Goal: Task Accomplishment & Management: Manage account settings

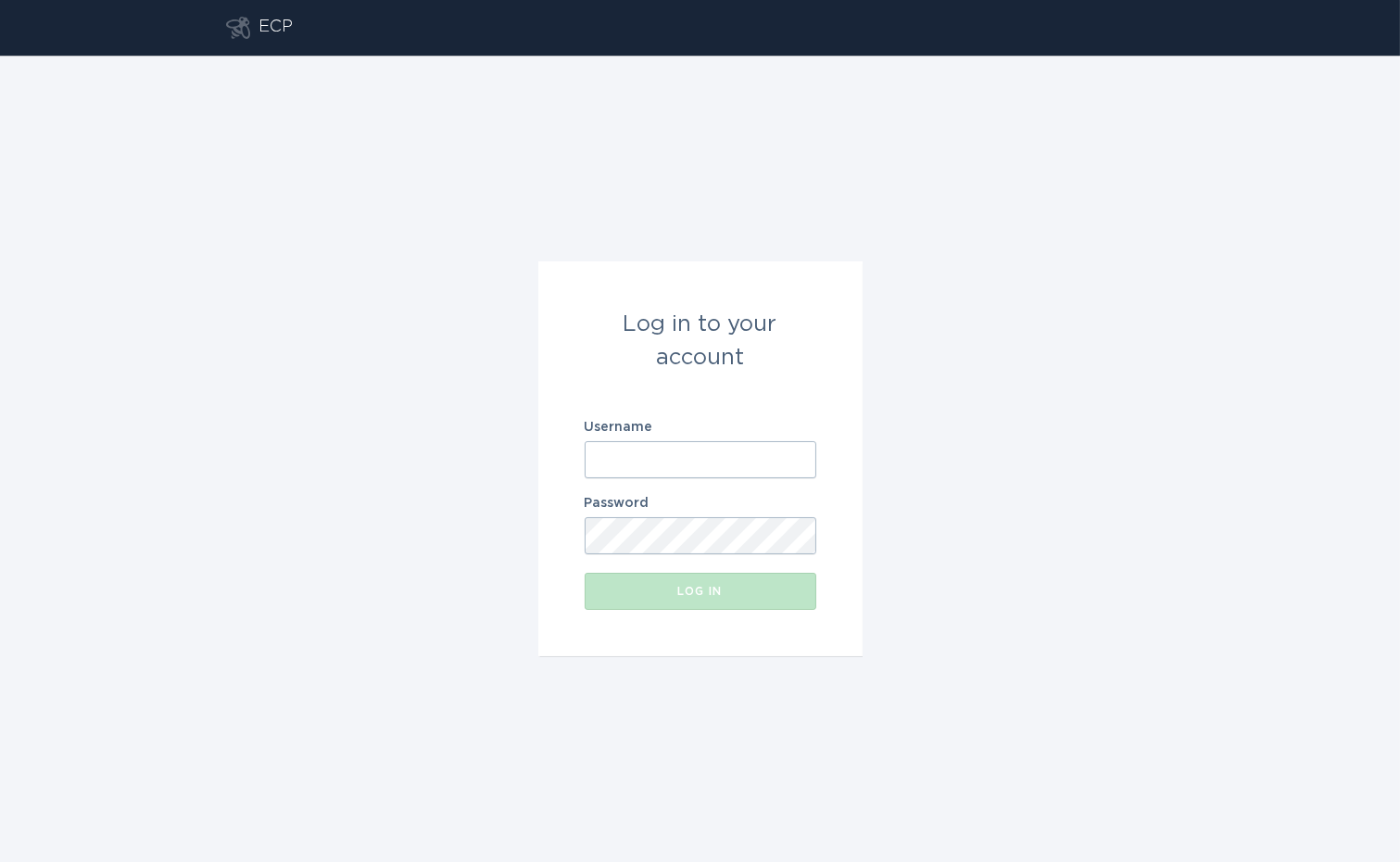
type input "[EMAIL_ADDRESS][DOMAIN_NAME]"
click at [739, 595] on div "Log in" at bounding box center [700, 592] width 213 height 12
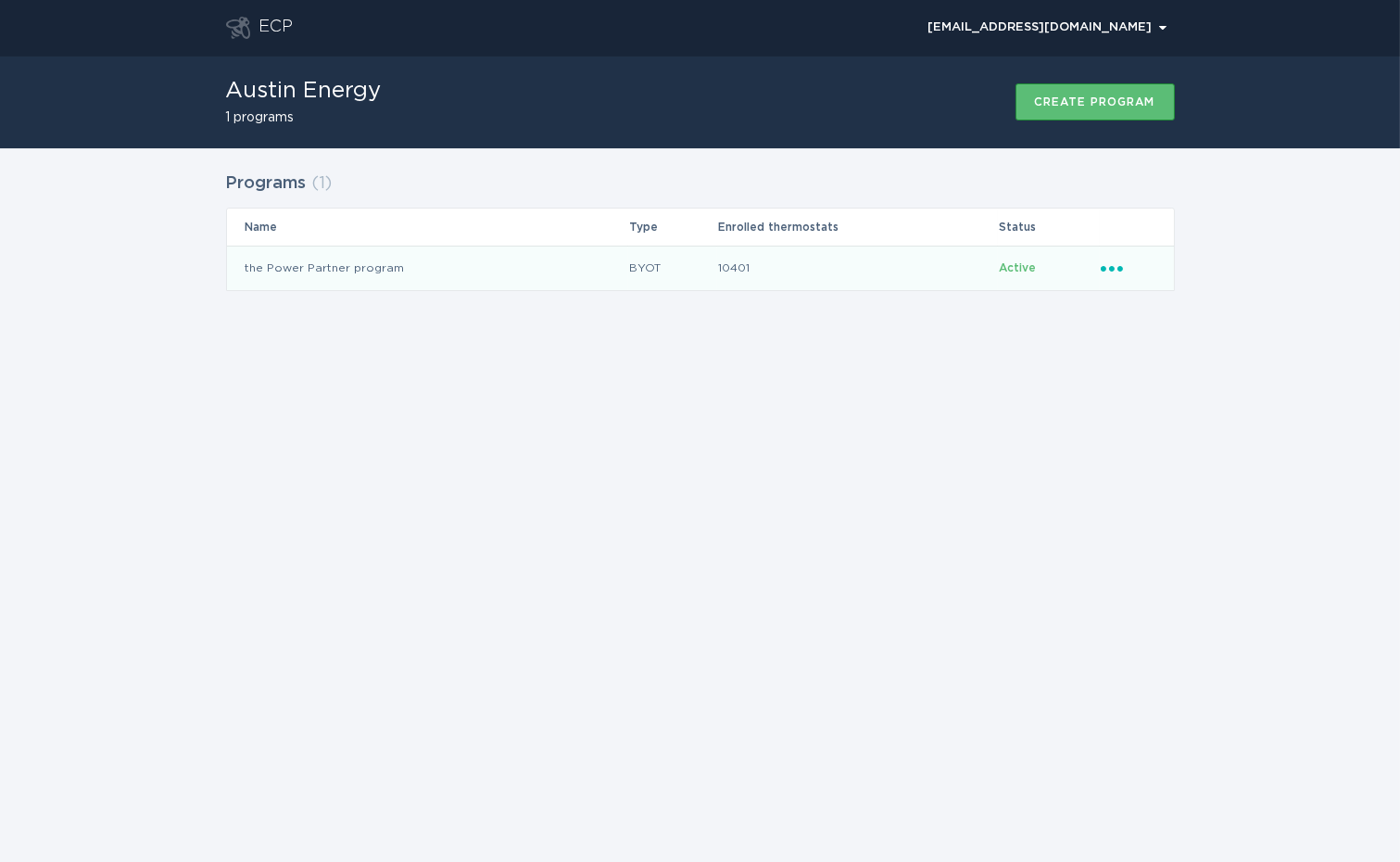
click at [573, 278] on td "the Power Partner program" at bounding box center [427, 267] width 401 height 44
click at [468, 280] on td "the Power Partner program" at bounding box center [427, 267] width 401 height 44
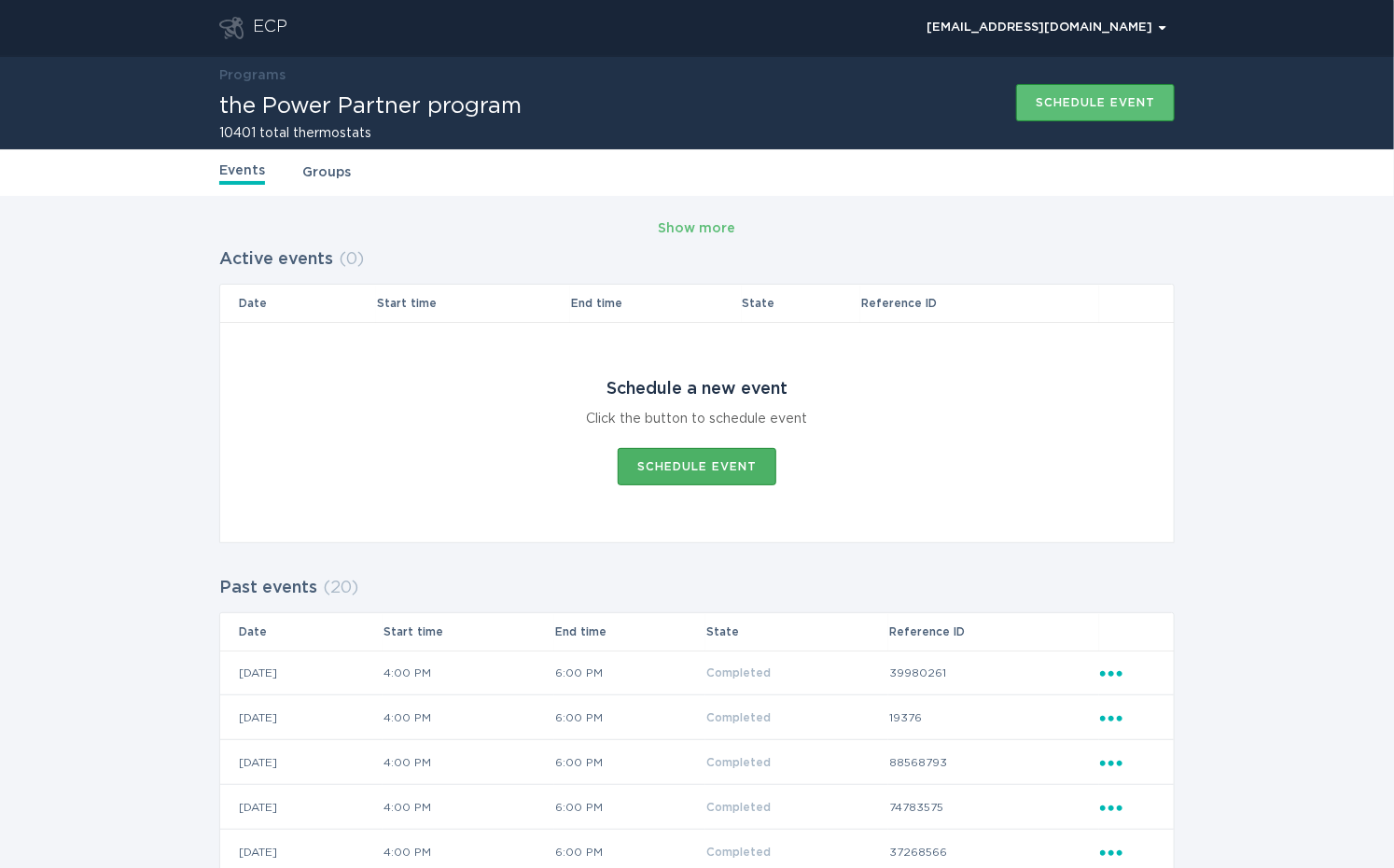
click at [716, 461] on div "Schedule event" at bounding box center [697, 467] width 119 height 12
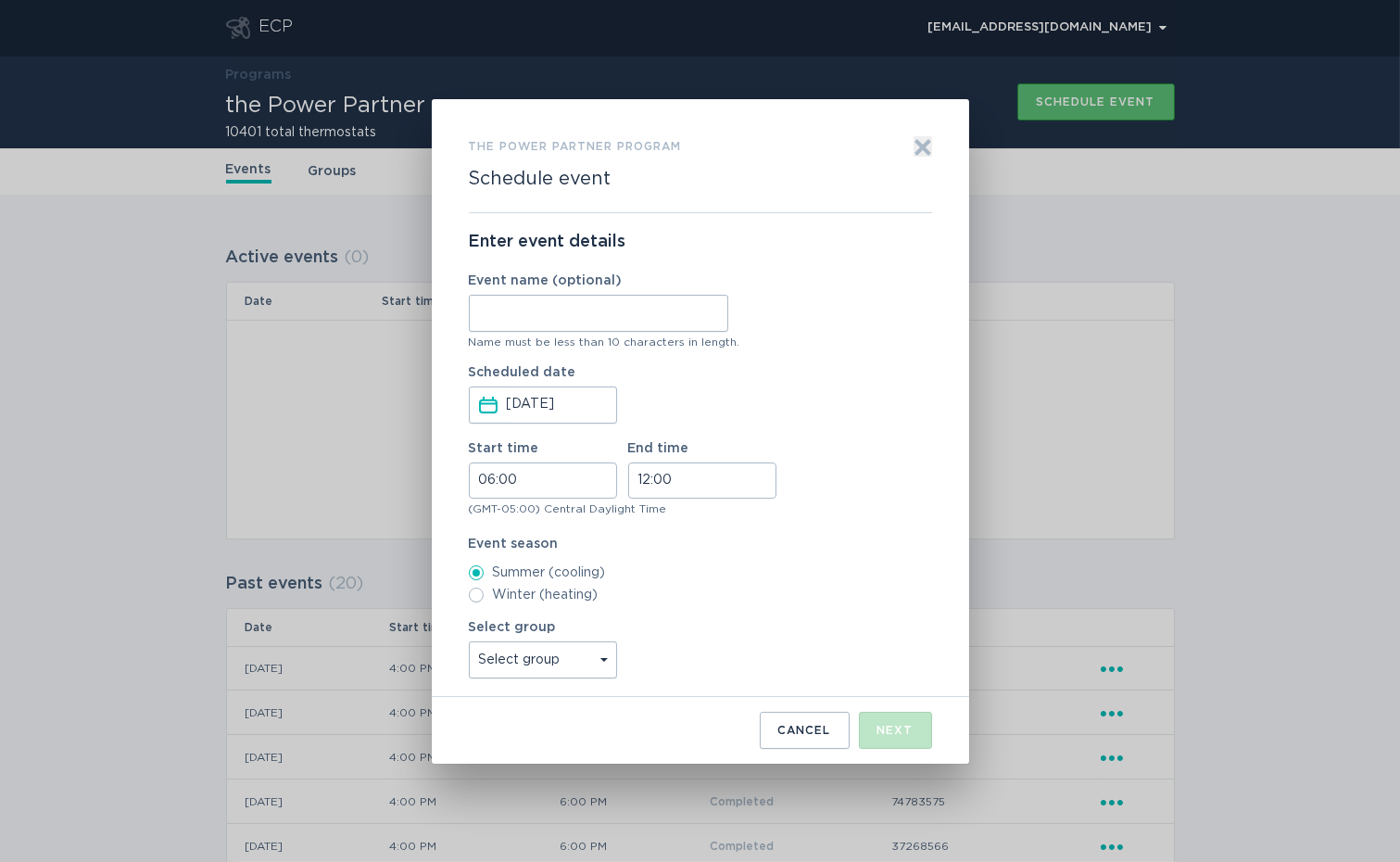
click at [588, 326] on input "Event name (optional)" at bounding box center [598, 313] width 260 height 38
type input "WH"
click at [488, 487] on input "06:00" at bounding box center [543, 481] width 148 height 37
click at [497, 602] on li "16" at bounding box center [495, 610] width 51 height 22
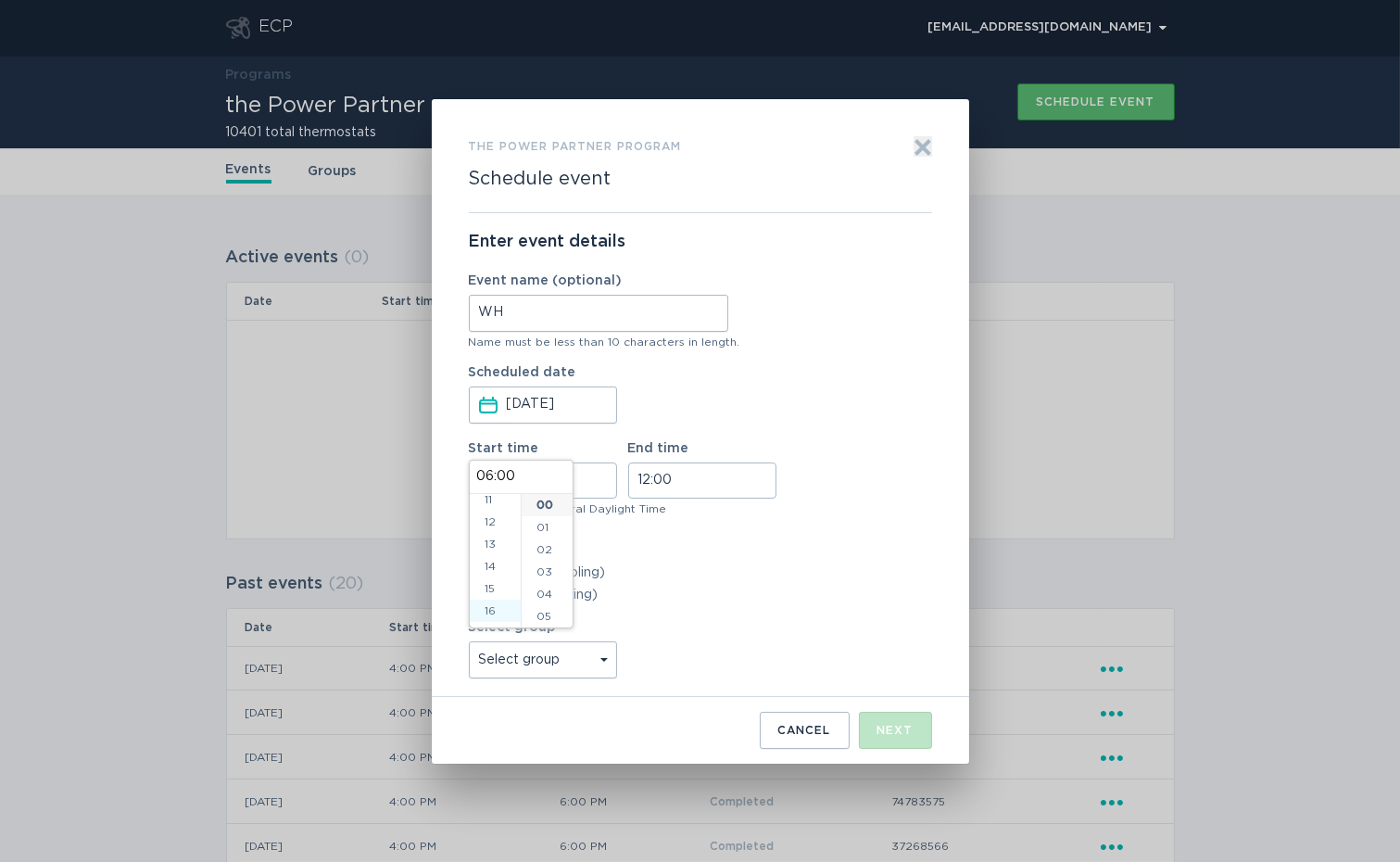
type input "16:00"
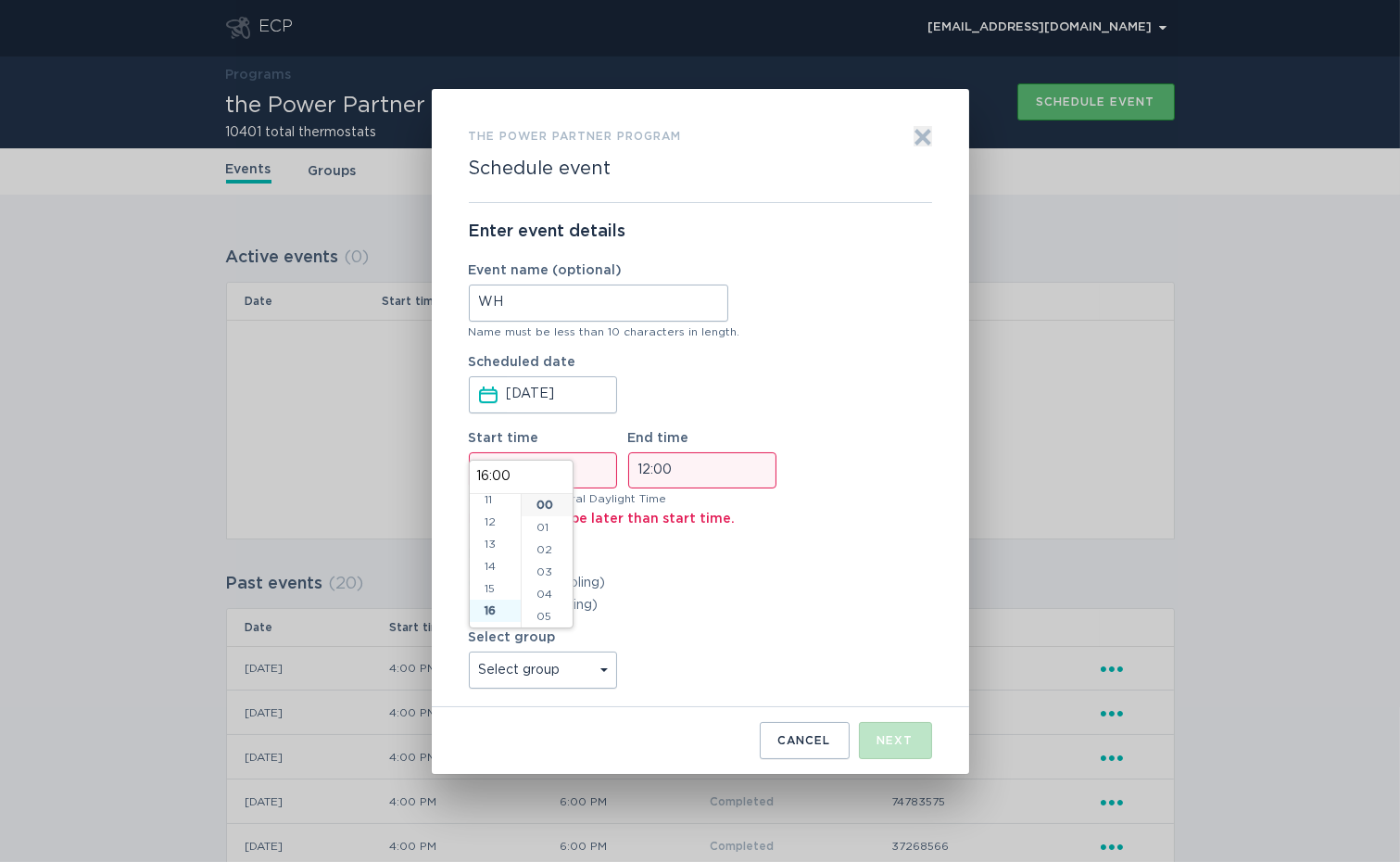
scroll to position [356, 0]
click at [645, 464] on input "12:00" at bounding box center [702, 470] width 148 height 37
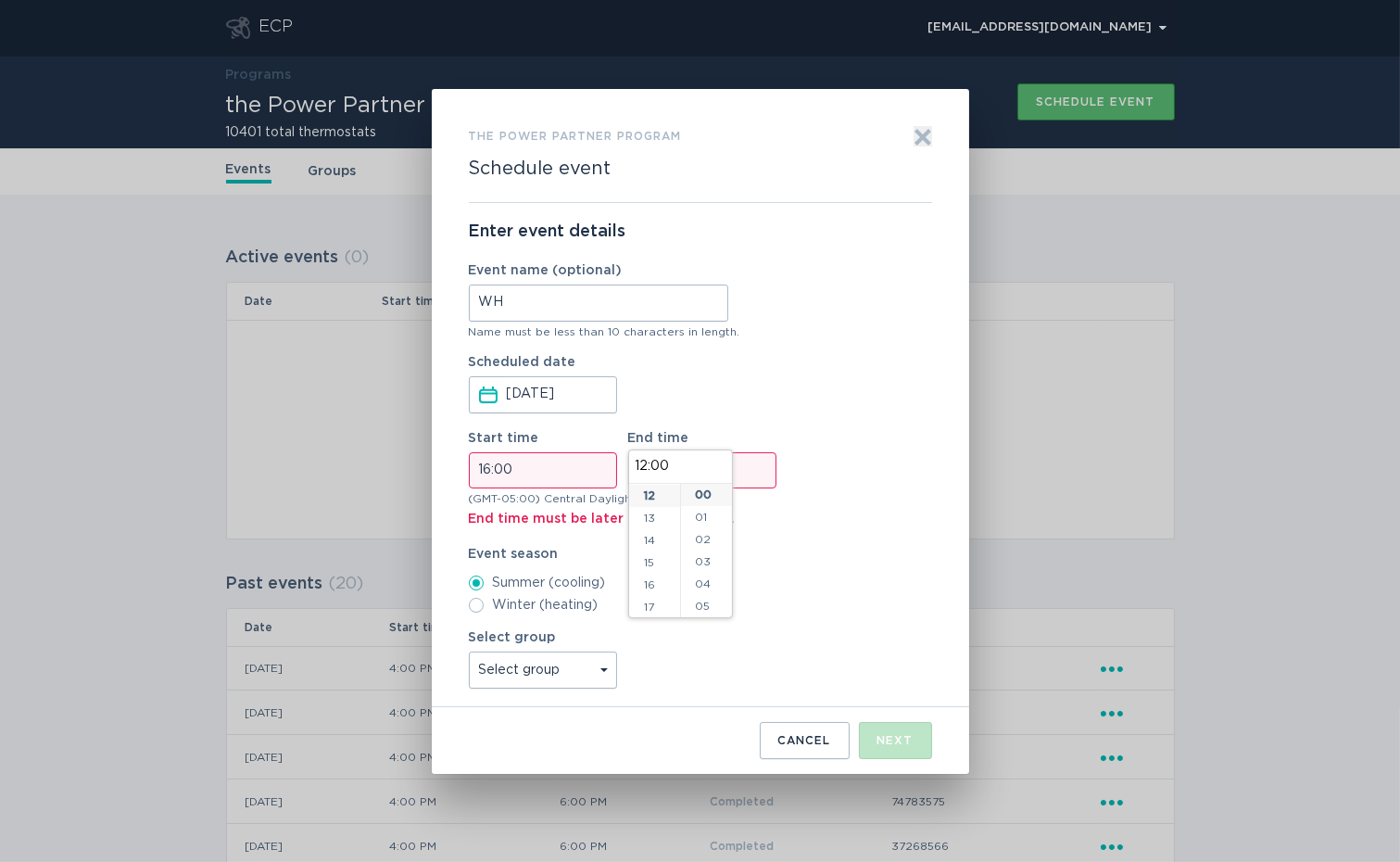
scroll to position [382, 0]
click at [645, 516] on li "18" at bounding box center [654, 513] width 51 height 22
type input "18:00"
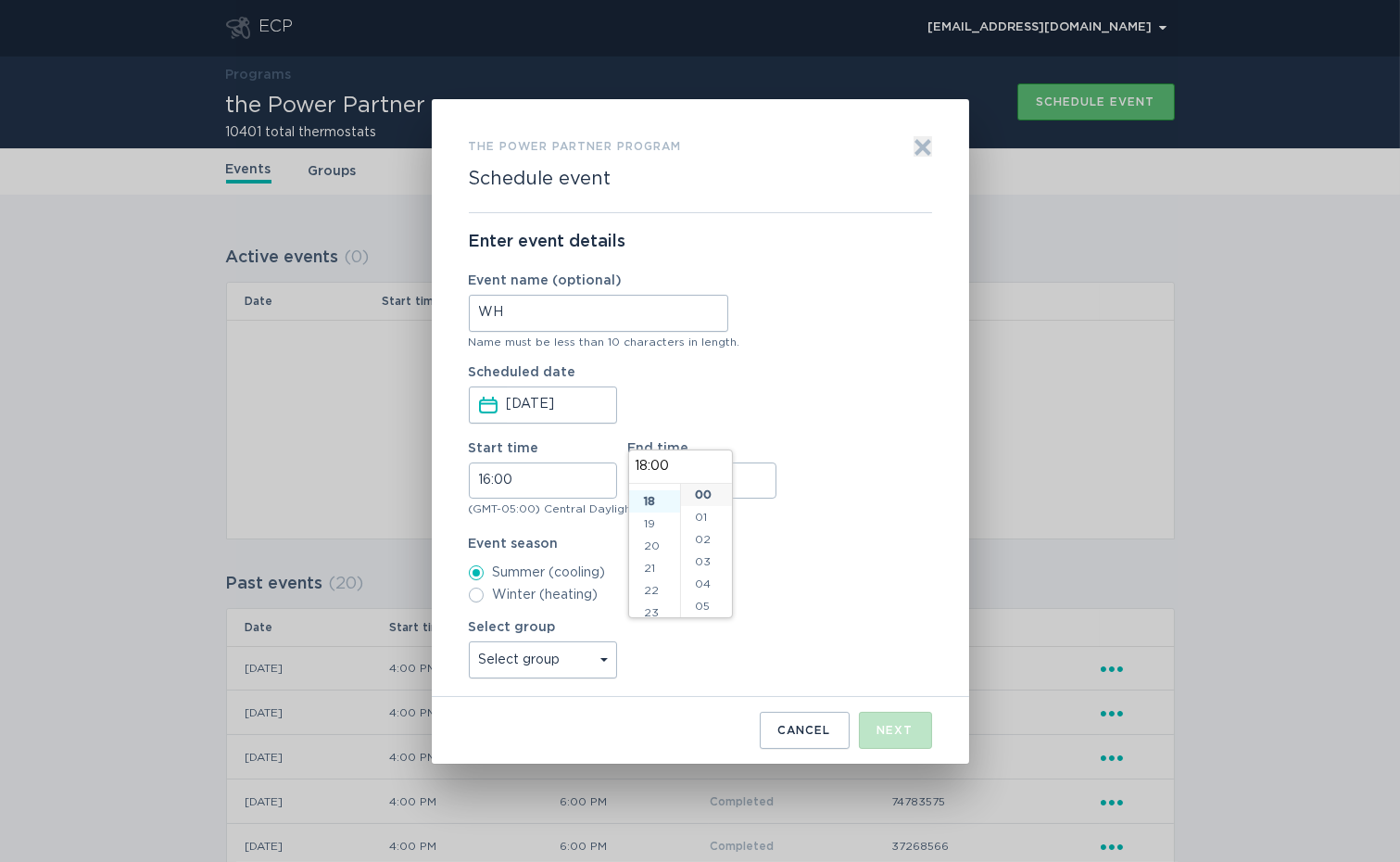
scroll to position [399, 0]
click at [807, 557] on div "Event season Summer (cooling) Winter (heating)" at bounding box center [700, 570] width 463 height 64
click at [574, 661] on select "Select group Whisper Hollow All thermostats High Point DND - Test DND - Pending…" at bounding box center [543, 659] width 148 height 38
select select "275fe029f442435fa047d9d4e3c7b5b6"
click at [469, 641] on select "Select group Whisper Hollow All thermostats High Point DND - Test DND - Pending…" at bounding box center [543, 659] width 148 height 38
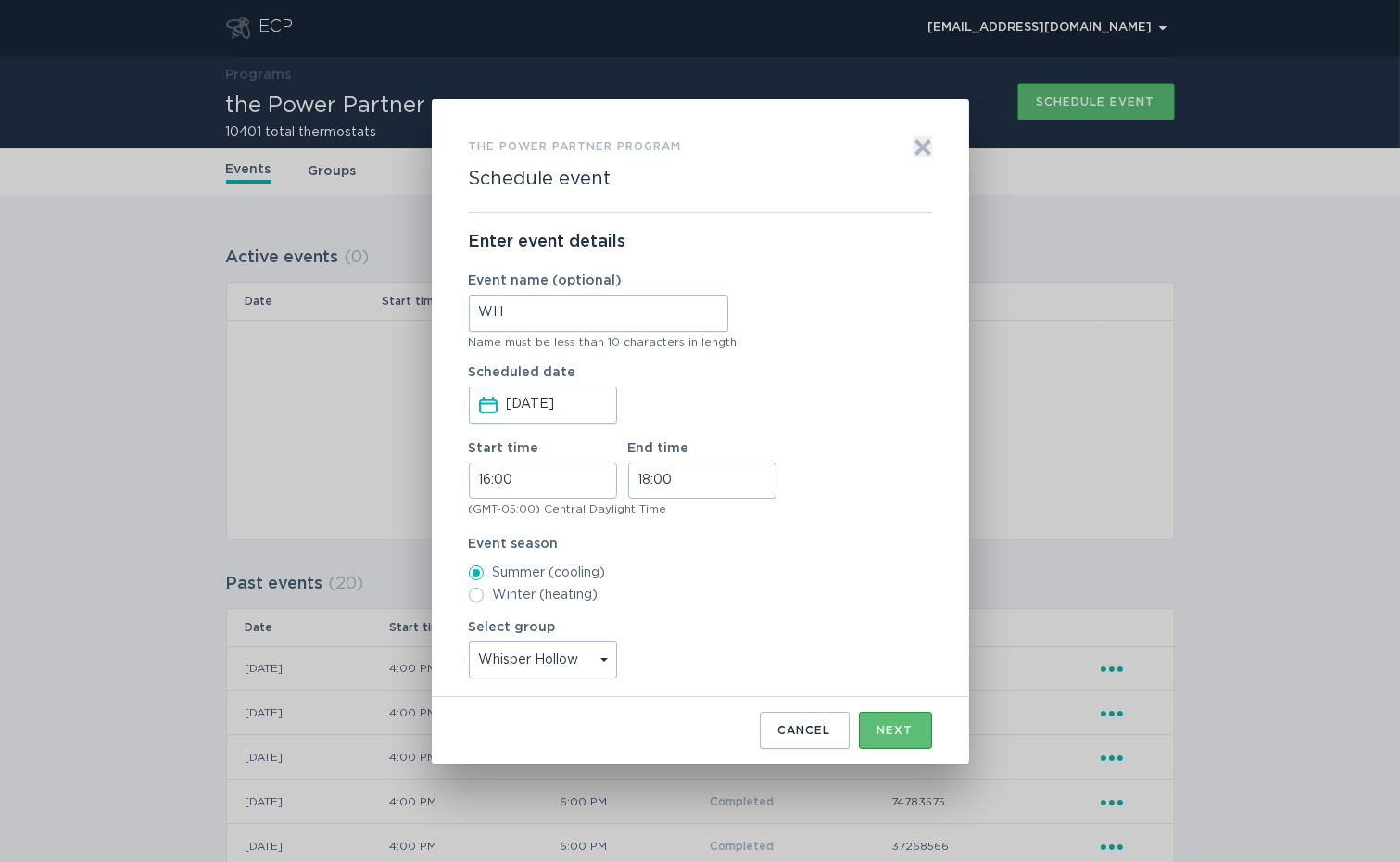
click at [860, 360] on div "Enter event details Event name (optional) WH Name must be less than 10 characte…" at bounding box center [700, 454] width 463 height 484
click at [882, 726] on div "Next" at bounding box center [896, 730] width 37 height 12
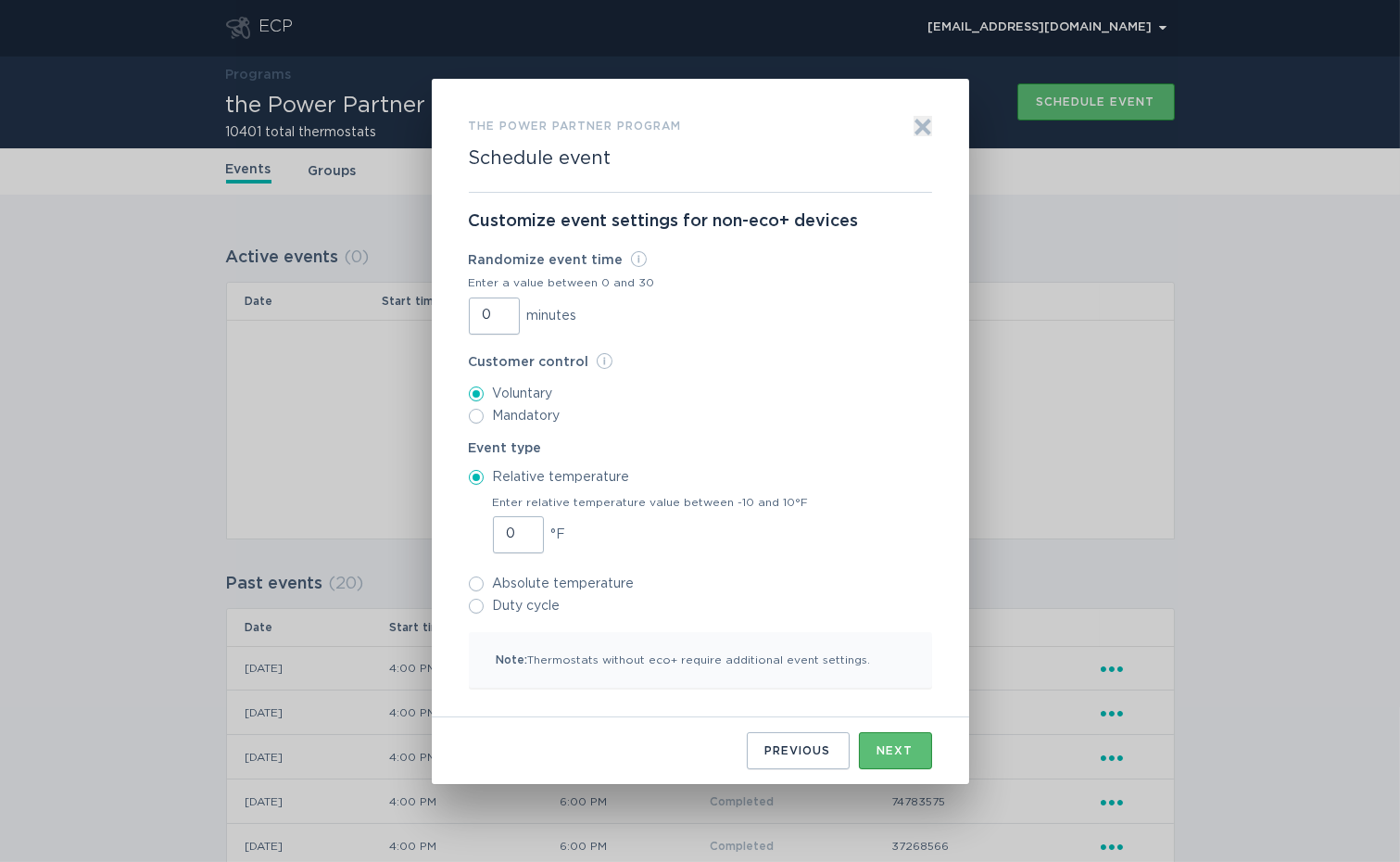
click at [478, 317] on input "0" at bounding box center [494, 316] width 51 height 38
type input "30"
click at [528, 531] on input "1" at bounding box center [518, 534] width 51 height 38
type input "2"
click at [528, 531] on input "2" at bounding box center [518, 534] width 51 height 38
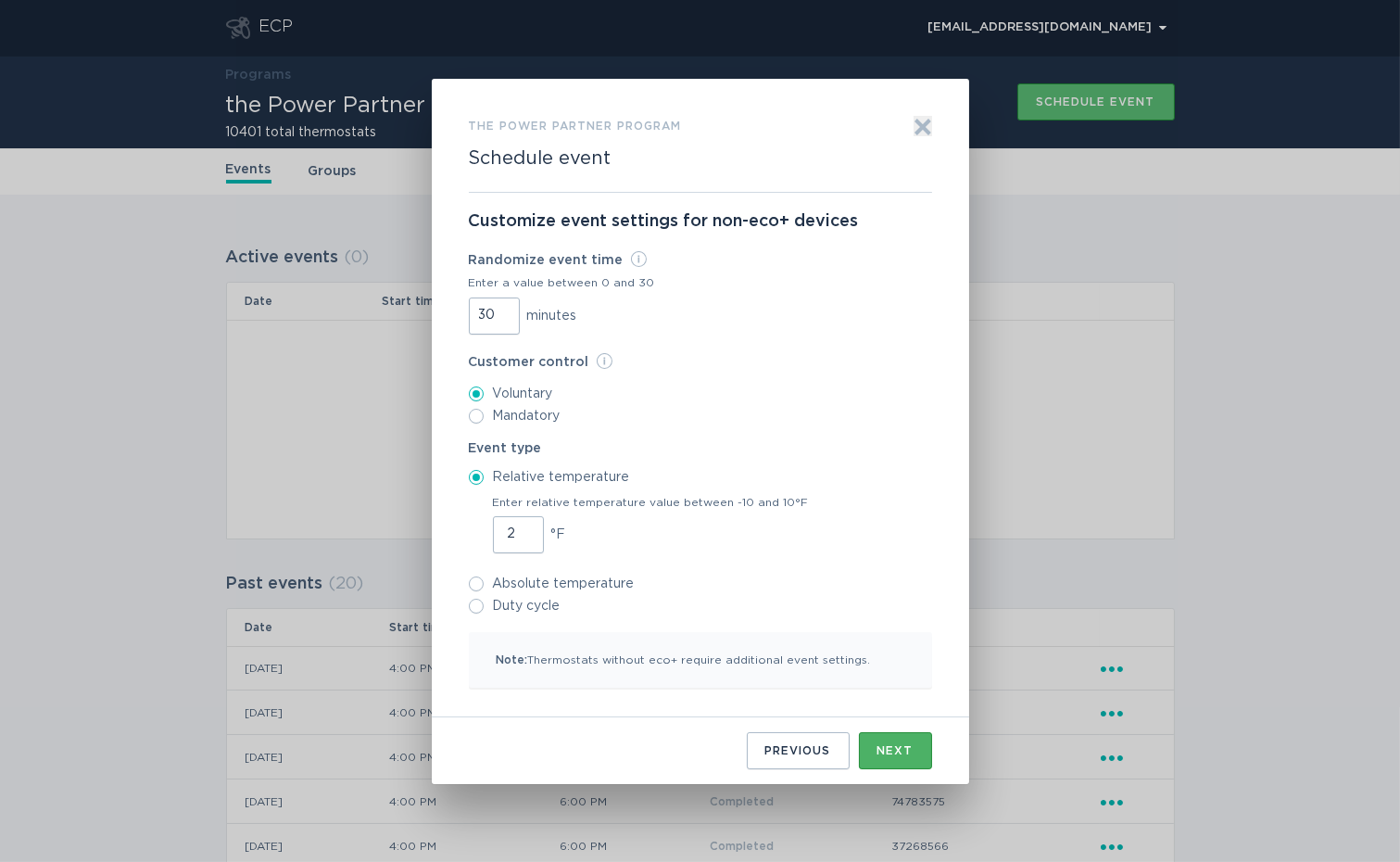
click at [886, 748] on div "Next" at bounding box center [896, 750] width 37 height 12
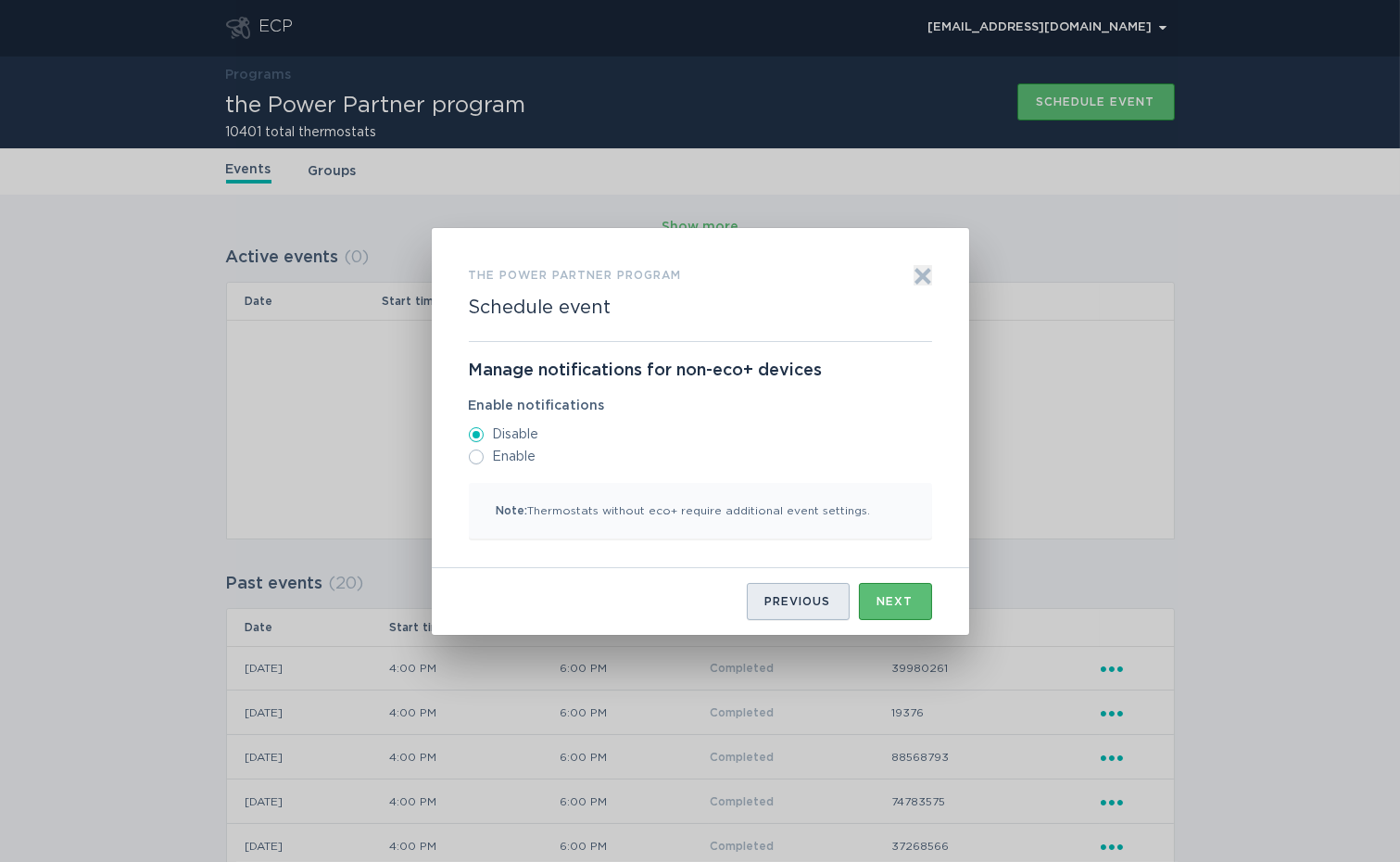
drag, startPoint x: 886, startPoint y: 600, endPoint x: 791, endPoint y: 604, distance: 95.1
click at [791, 604] on div "Previous Next" at bounding box center [700, 594] width 463 height 52
click at [791, 604] on div "Previous" at bounding box center [798, 601] width 65 height 12
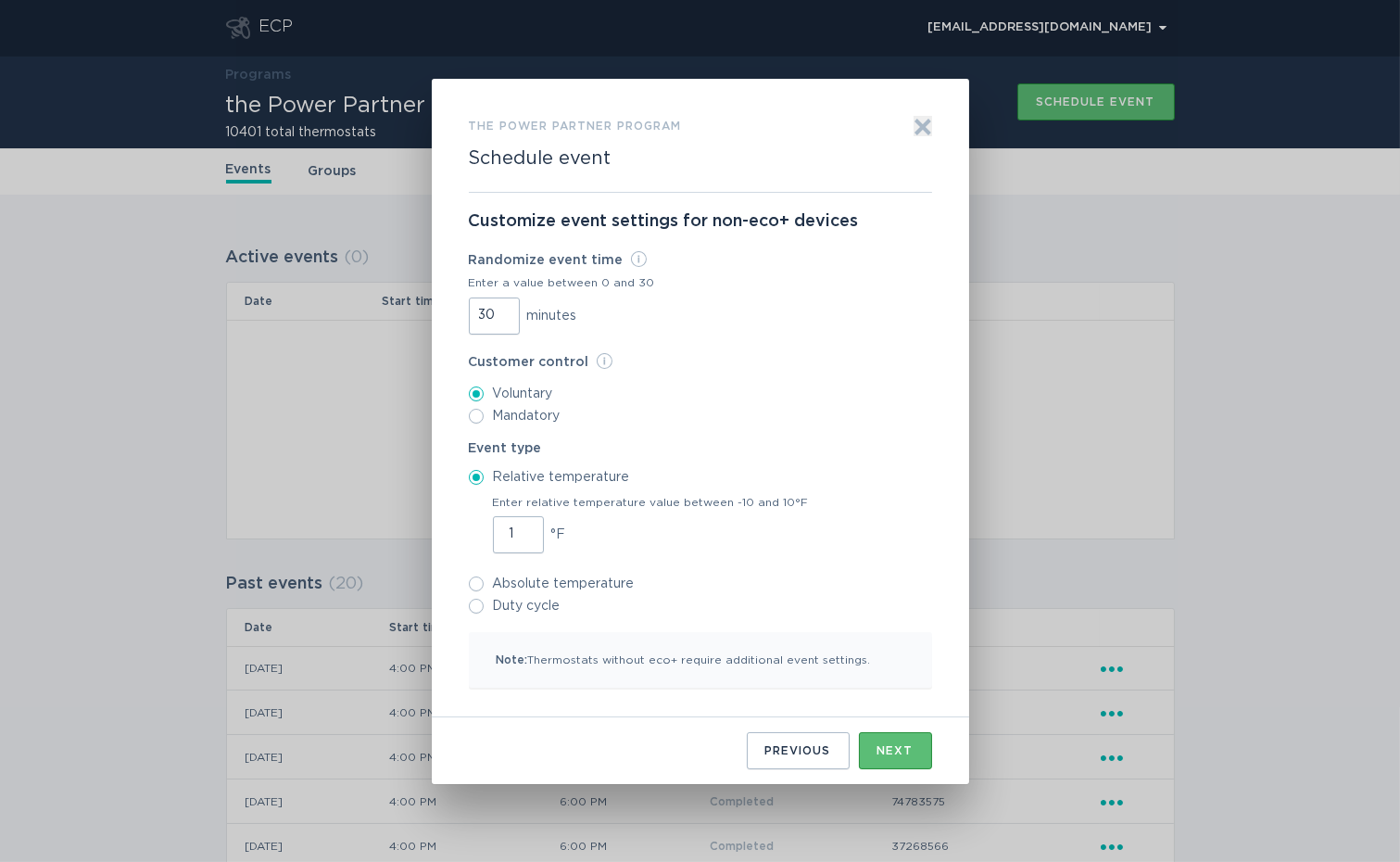
click at [523, 536] on input "1" at bounding box center [518, 534] width 51 height 38
type input "0"
click at [523, 536] on input "0" at bounding box center [518, 534] width 51 height 38
click at [878, 748] on div "Next" at bounding box center [896, 750] width 37 height 12
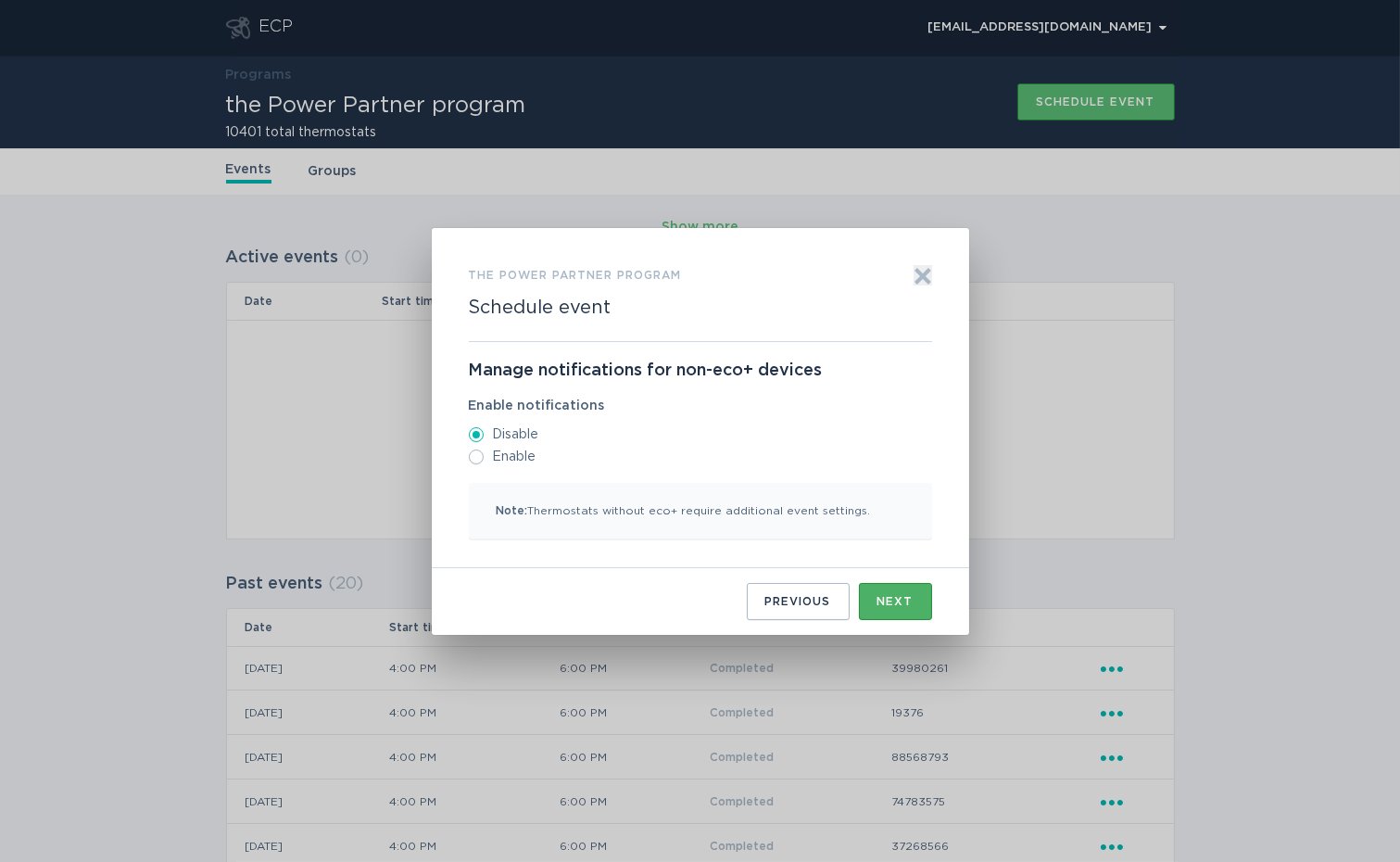
click at [874, 607] on button "Next" at bounding box center [896, 601] width 73 height 38
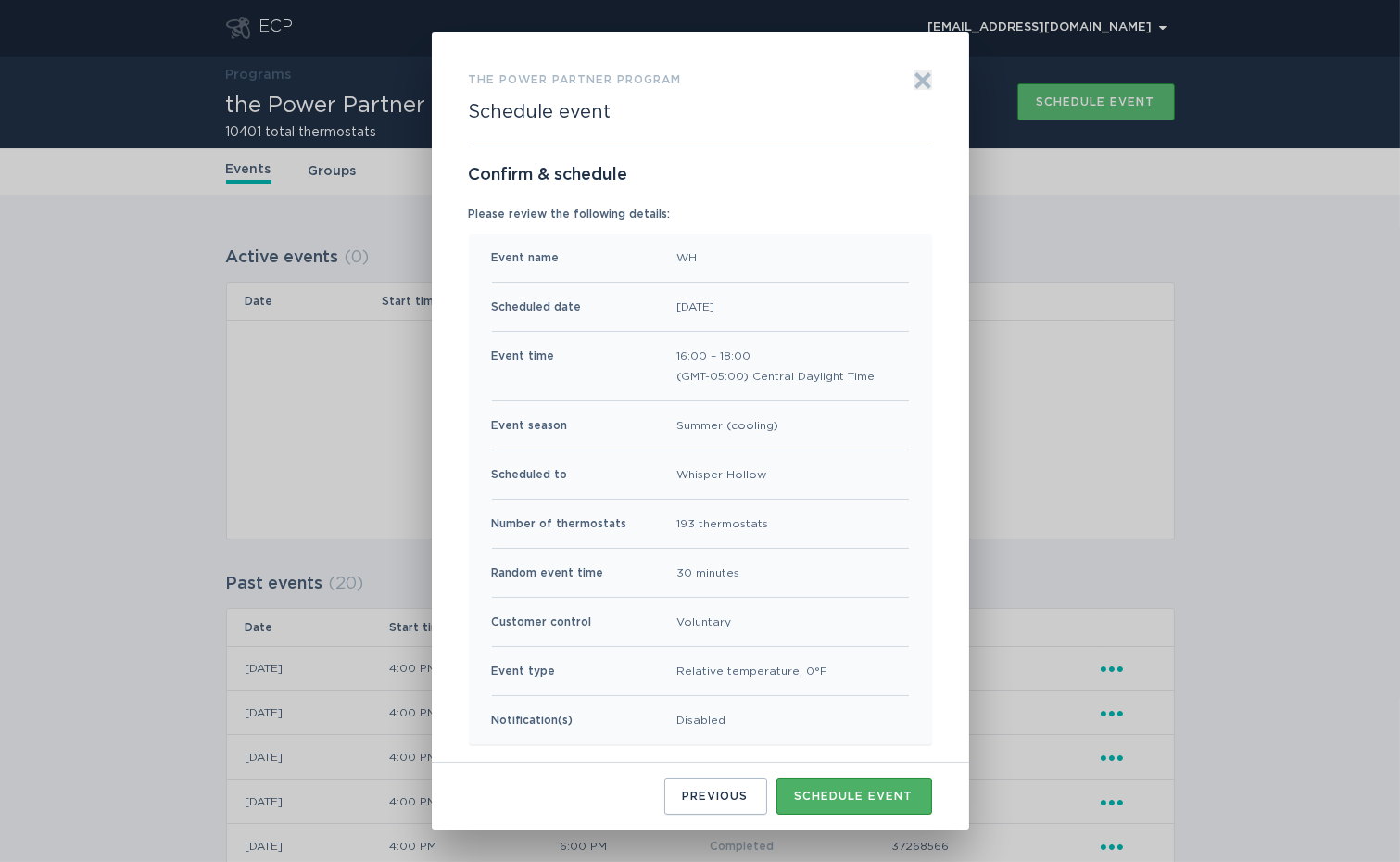
click at [850, 785] on button "Schedule event" at bounding box center [854, 796] width 156 height 38
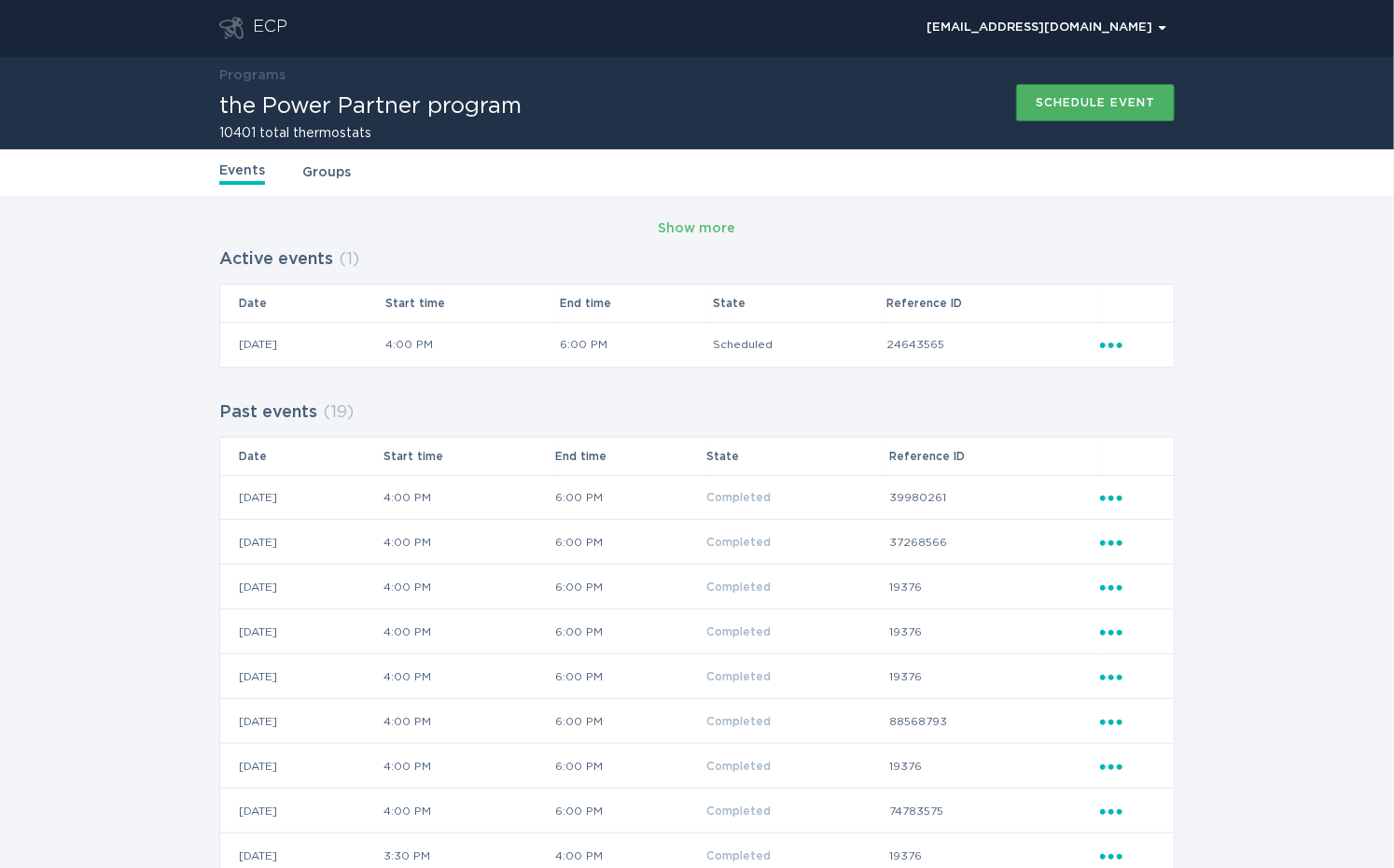
click at [1083, 94] on button "Schedule event" at bounding box center [1096, 103] width 159 height 38
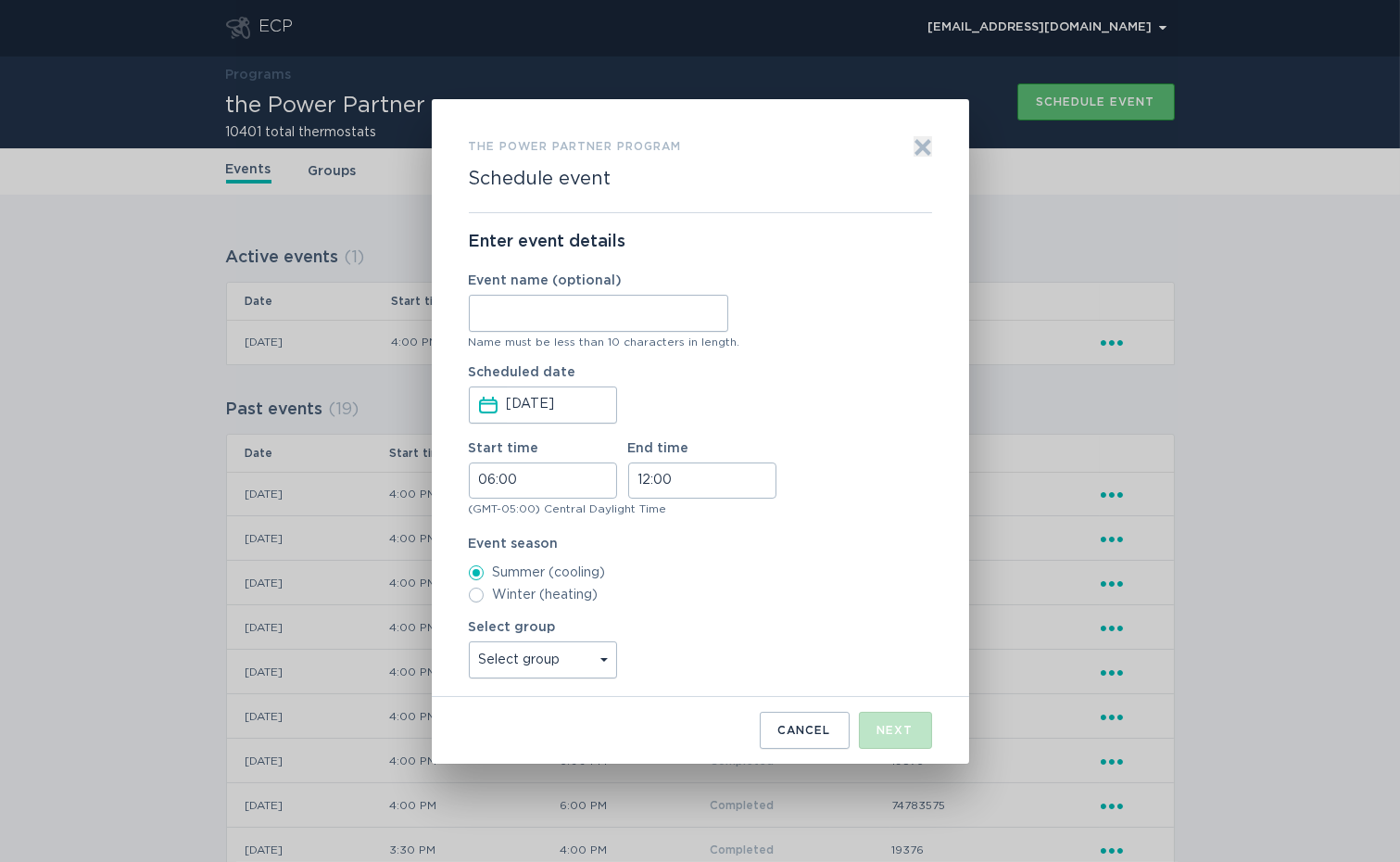
click at [638, 309] on input "Event name (optional)" at bounding box center [598, 313] width 260 height 38
type input "Anderson"
click at [491, 478] on input "06:00" at bounding box center [543, 481] width 148 height 37
click at [494, 606] on li "16" at bounding box center [495, 610] width 51 height 22
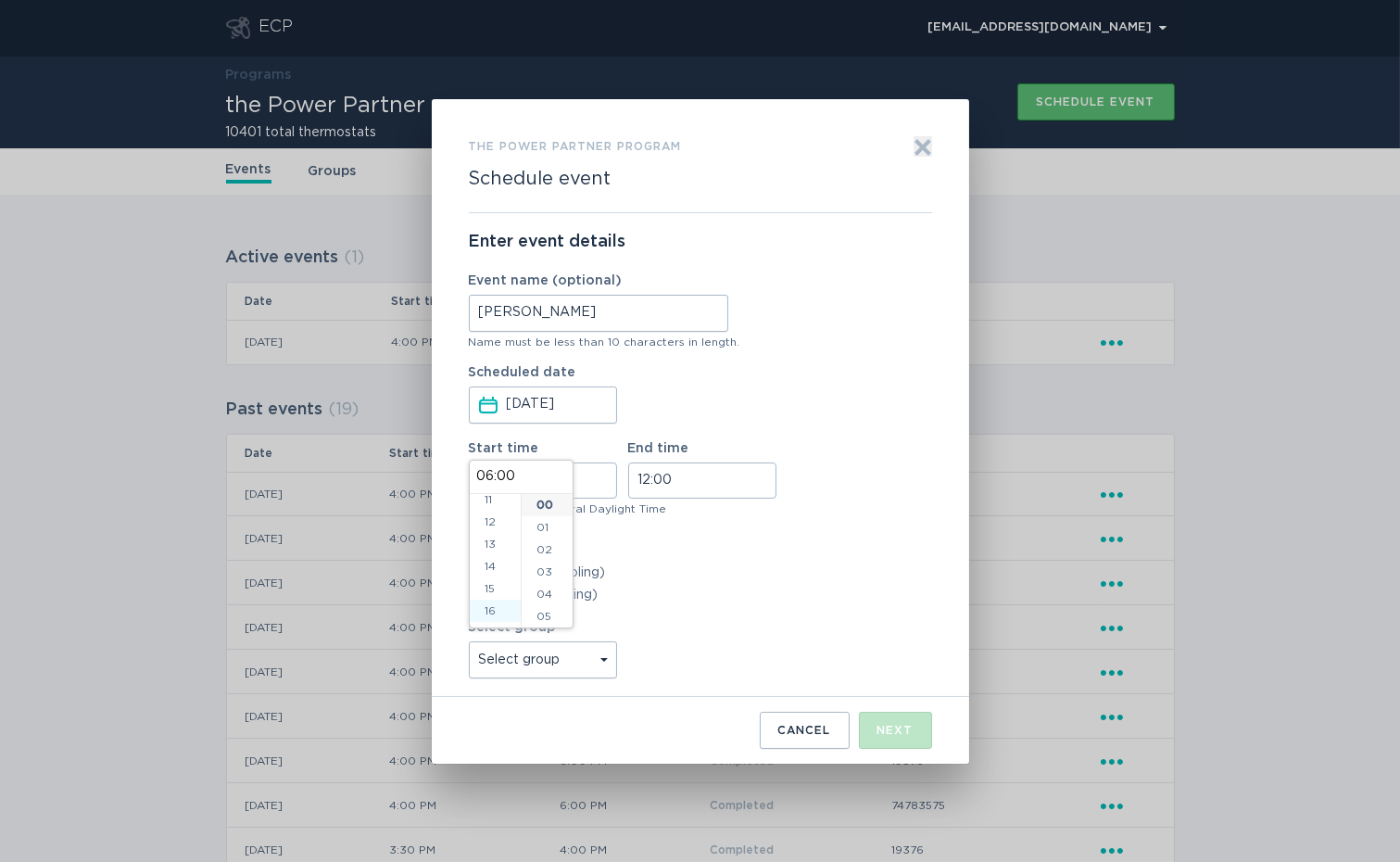
type input "16:00"
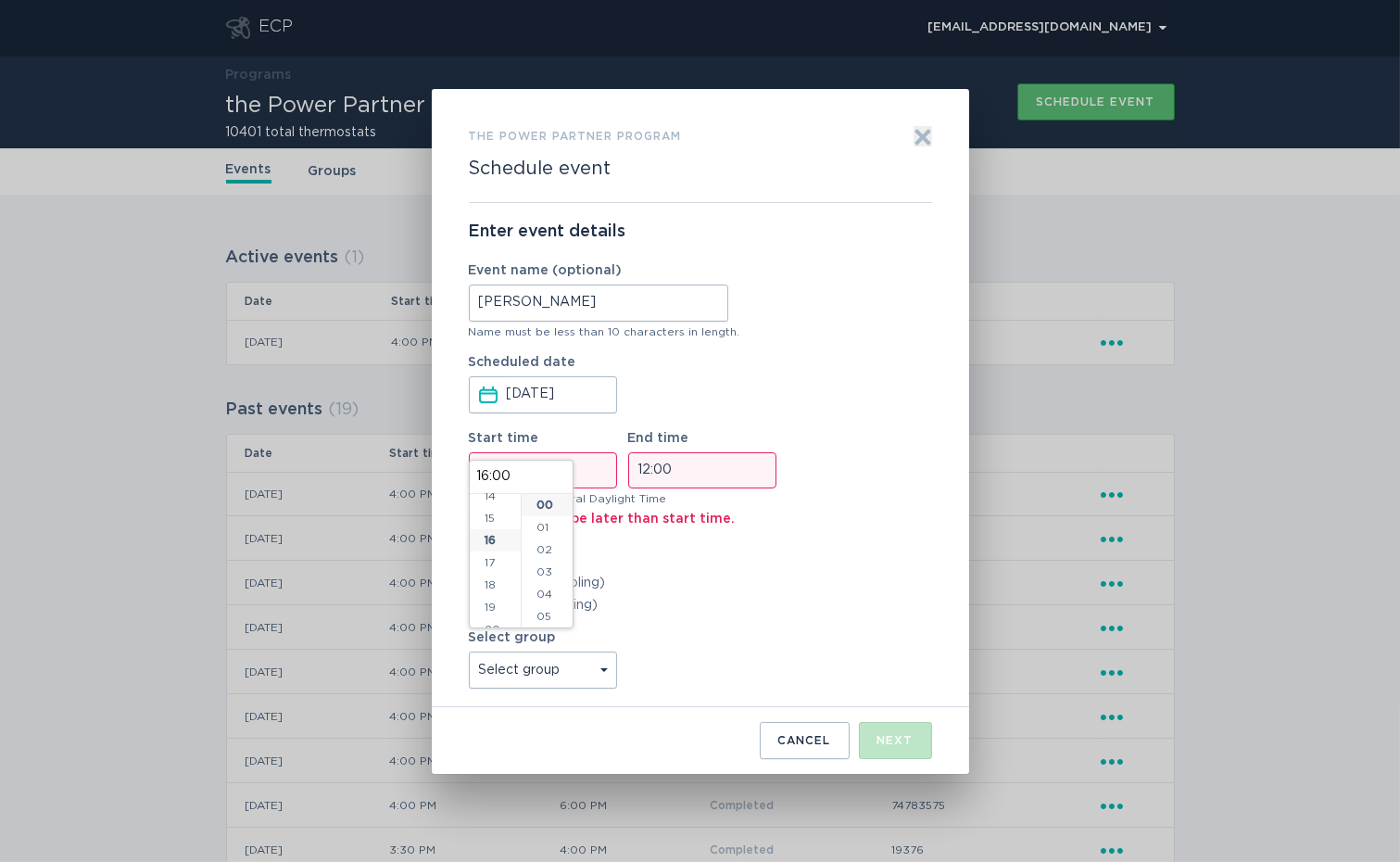
scroll to position [356, 0]
click at [642, 469] on input "12:00" at bounding box center [702, 470] width 148 height 37
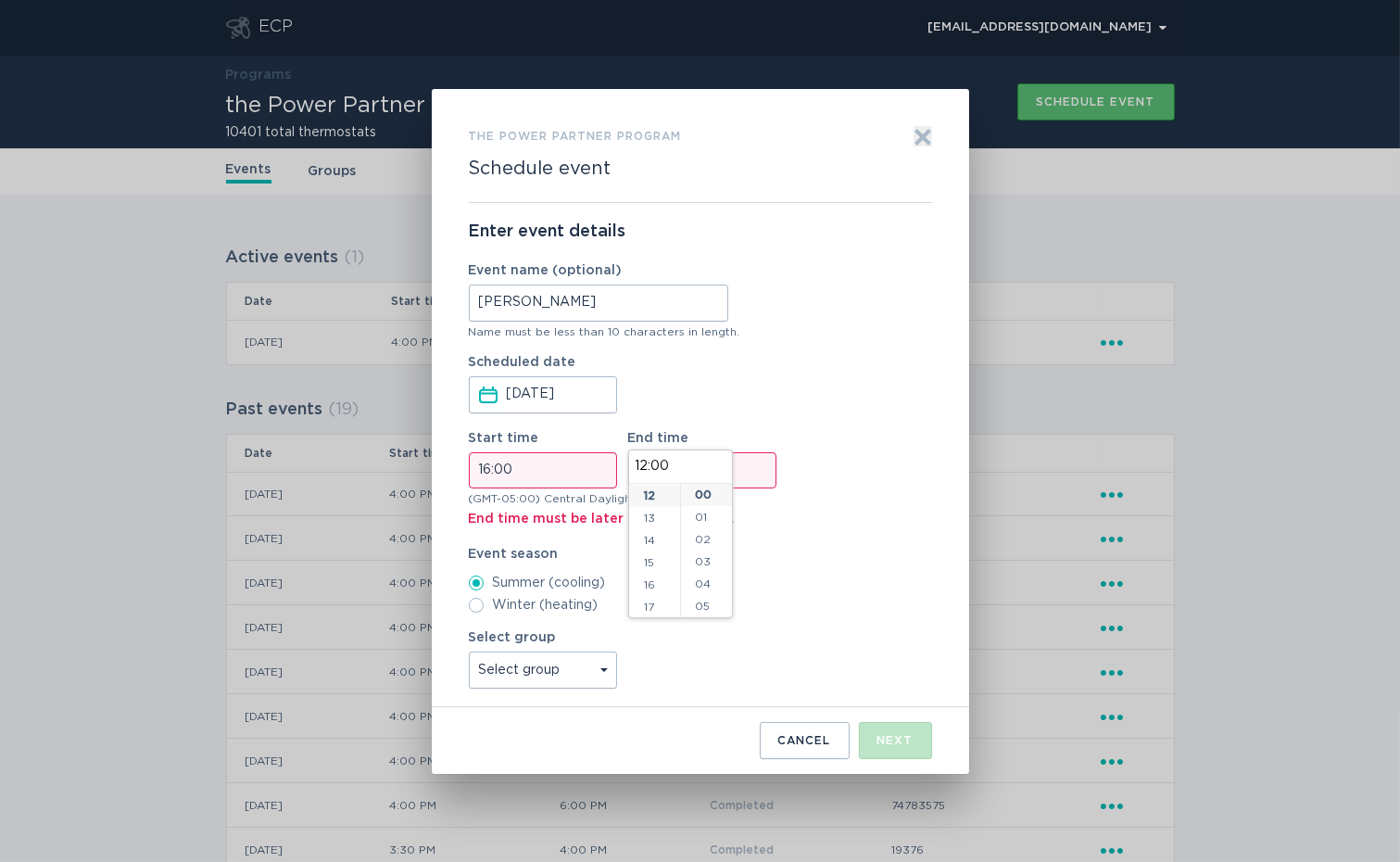
scroll to position [382, 0]
click at [649, 515] on li "18" at bounding box center [654, 513] width 51 height 22
type input "18:00"
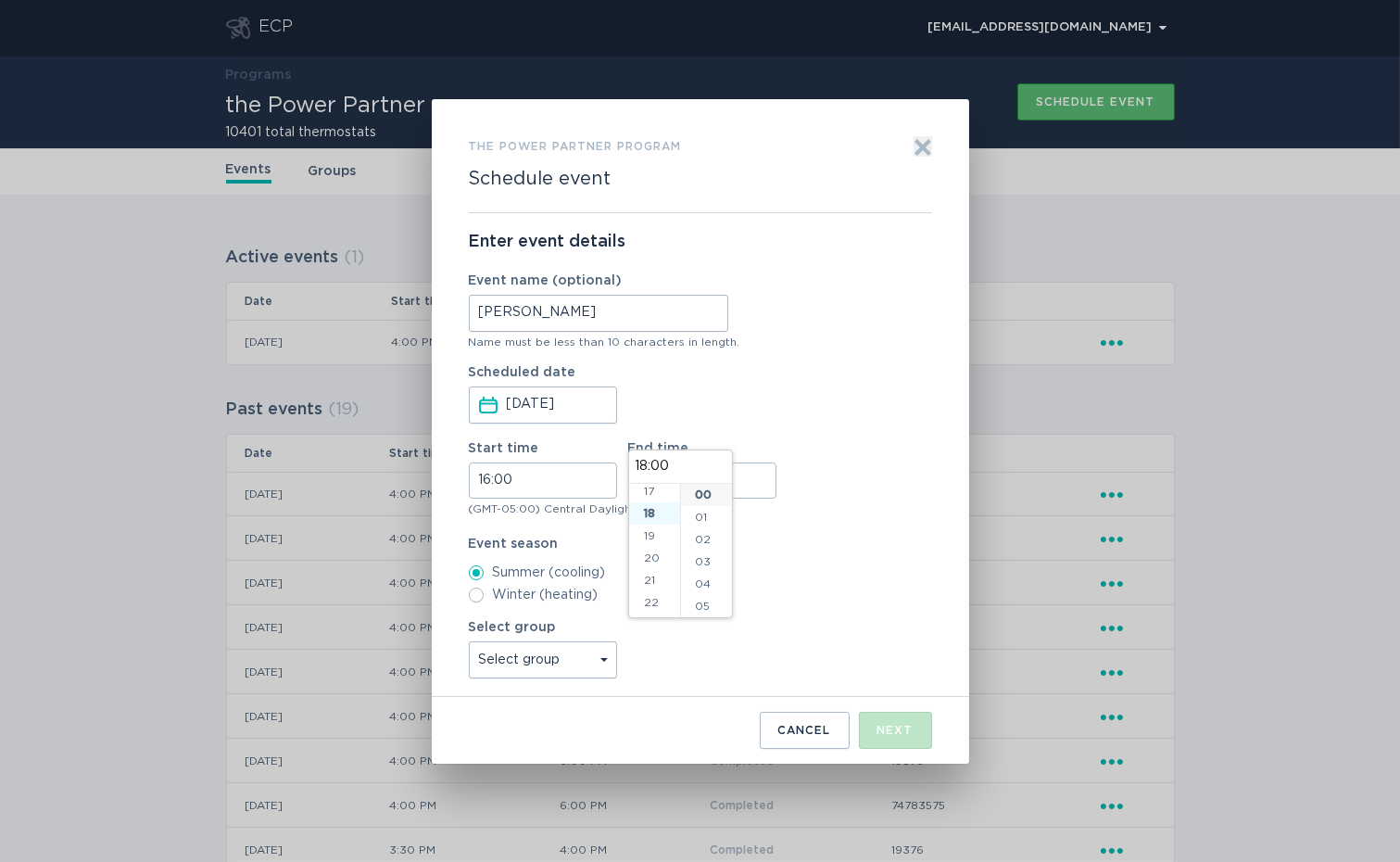
scroll to position [399, 0]
click at [778, 542] on label "Event season" at bounding box center [700, 544] width 463 height 13
click at [588, 656] on select "Select group Whisper Hollow All thermostats High Point DND - Test DND - Pending…" at bounding box center [543, 659] width 148 height 38
click at [469, 641] on select "Select group Whisper Hollow All thermostats High Point DND - Test DND - Pending…" at bounding box center [543, 659] width 148 height 38
click at [598, 655] on select "Select group Whisper Hollow All thermostats High Point DND - Test DND - Pending…" at bounding box center [543, 659] width 148 height 38
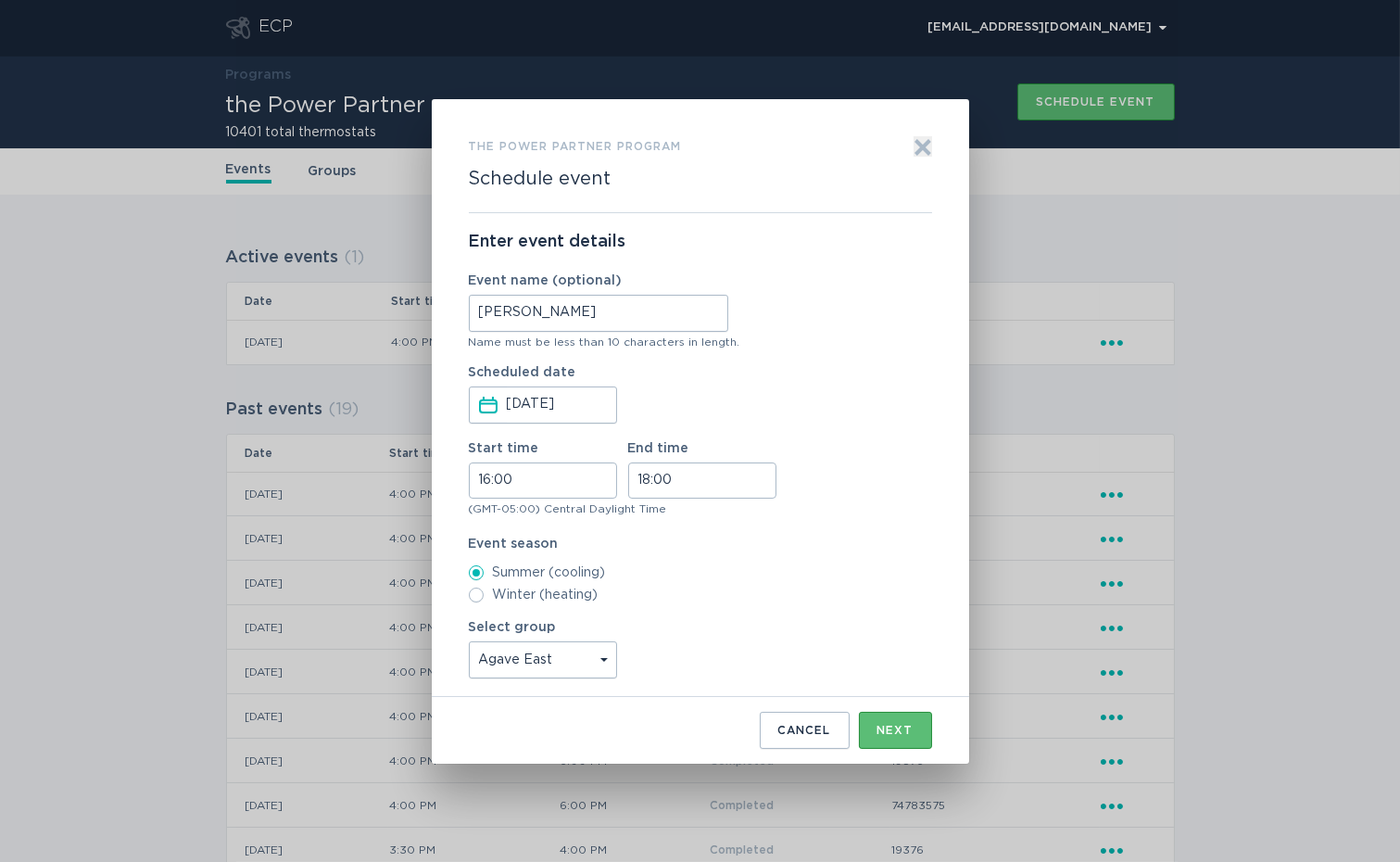
select select "4c7b4abfe2b34ebaa82c5e767258e6bb"
click at [469, 641] on select "Select group Whisper Hollow All thermostats High Point DND - Test DND - Pending…" at bounding box center [543, 659] width 148 height 38
click at [865, 574] on label "Summer (cooling)" at bounding box center [700, 571] width 463 height 14
click at [484, 574] on input "Summer (cooling)" at bounding box center [475, 571] width 14 height 14
click at [903, 721] on button "Next" at bounding box center [896, 730] width 73 height 38
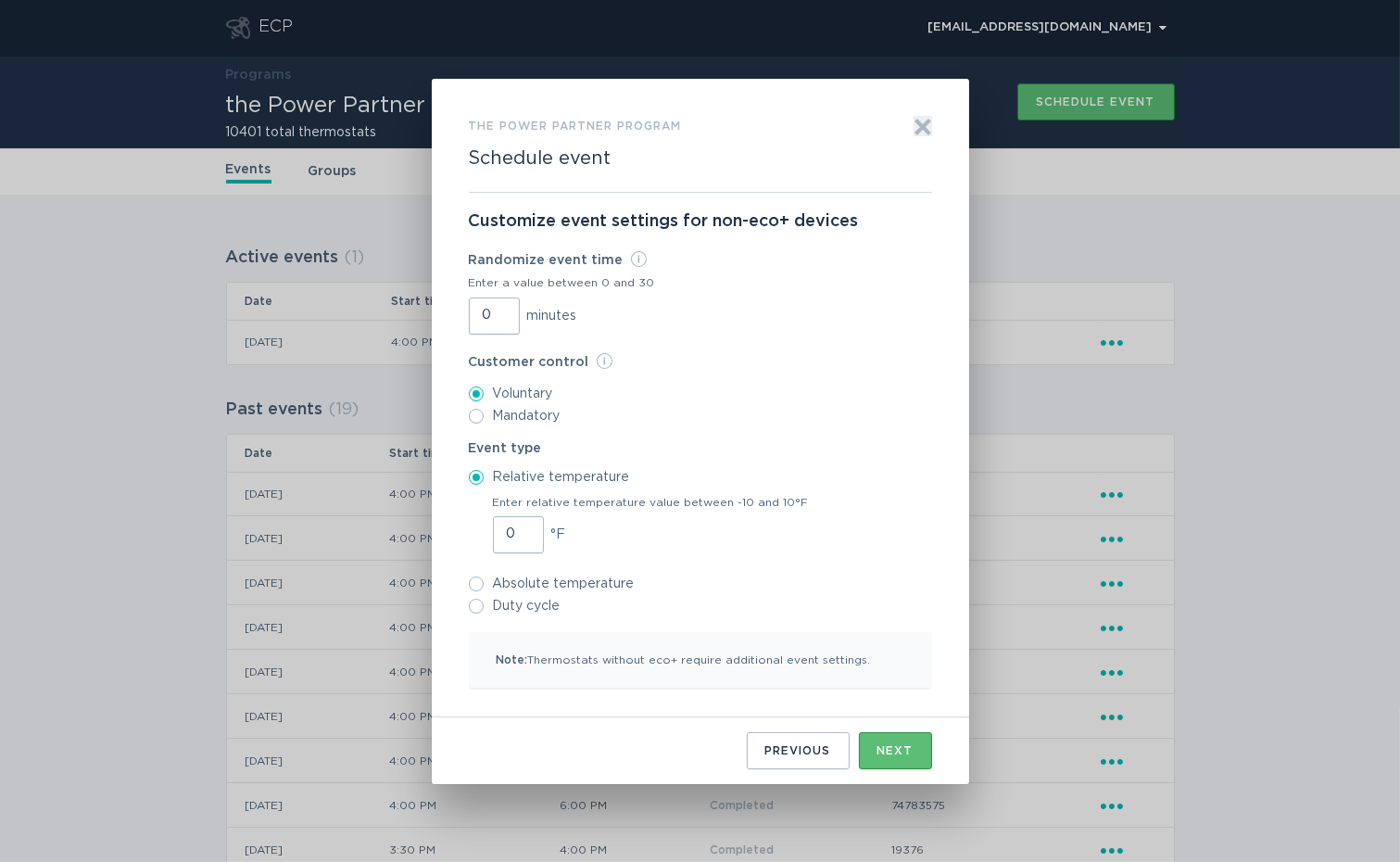
click at [479, 325] on input "0" at bounding box center [494, 316] width 51 height 38
type input "30"
click at [889, 745] on div "Next" at bounding box center [896, 750] width 37 height 12
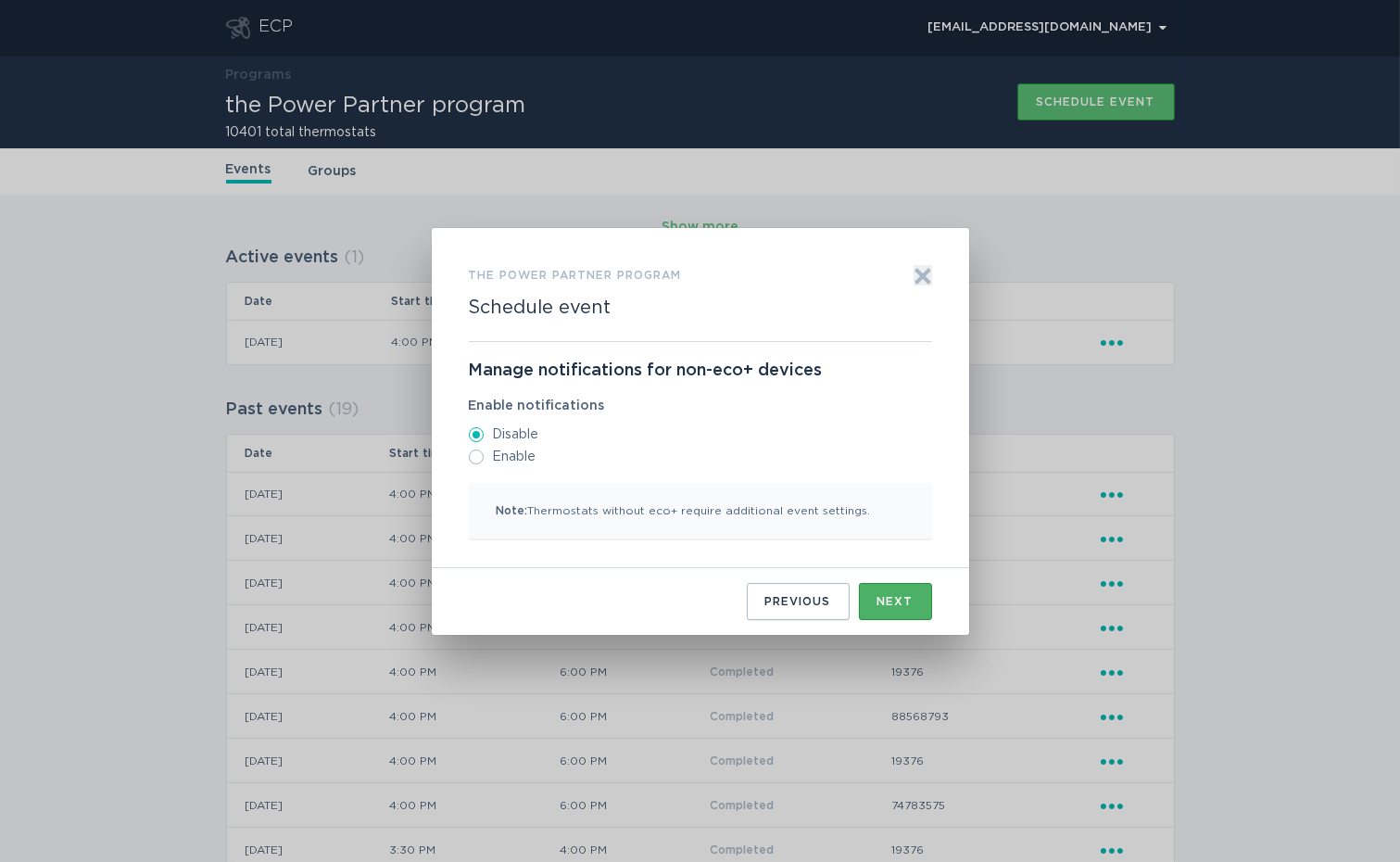
click at [868, 600] on button "Next" at bounding box center [896, 601] width 73 height 38
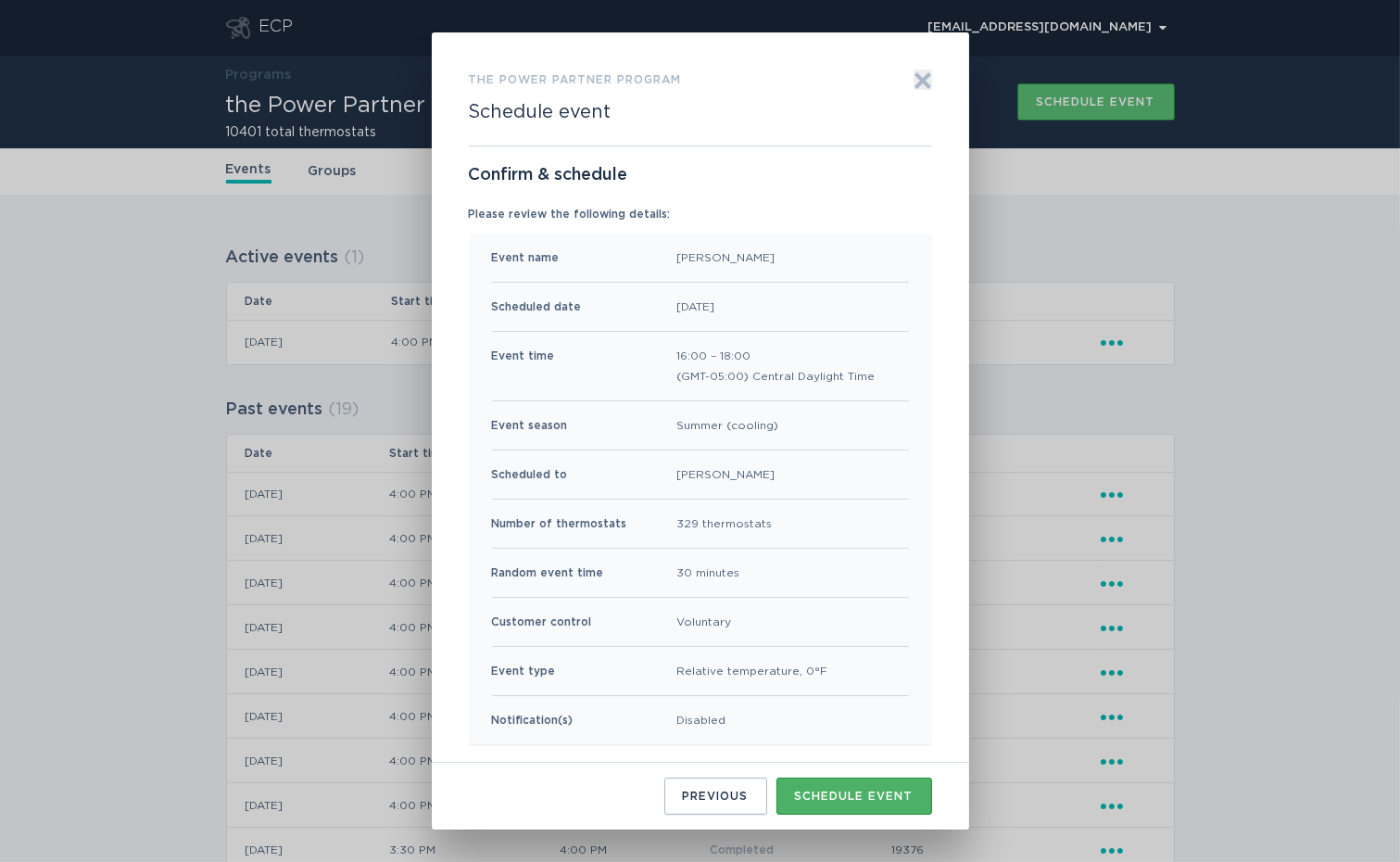
click at [843, 785] on button "Schedule event" at bounding box center [854, 796] width 156 height 38
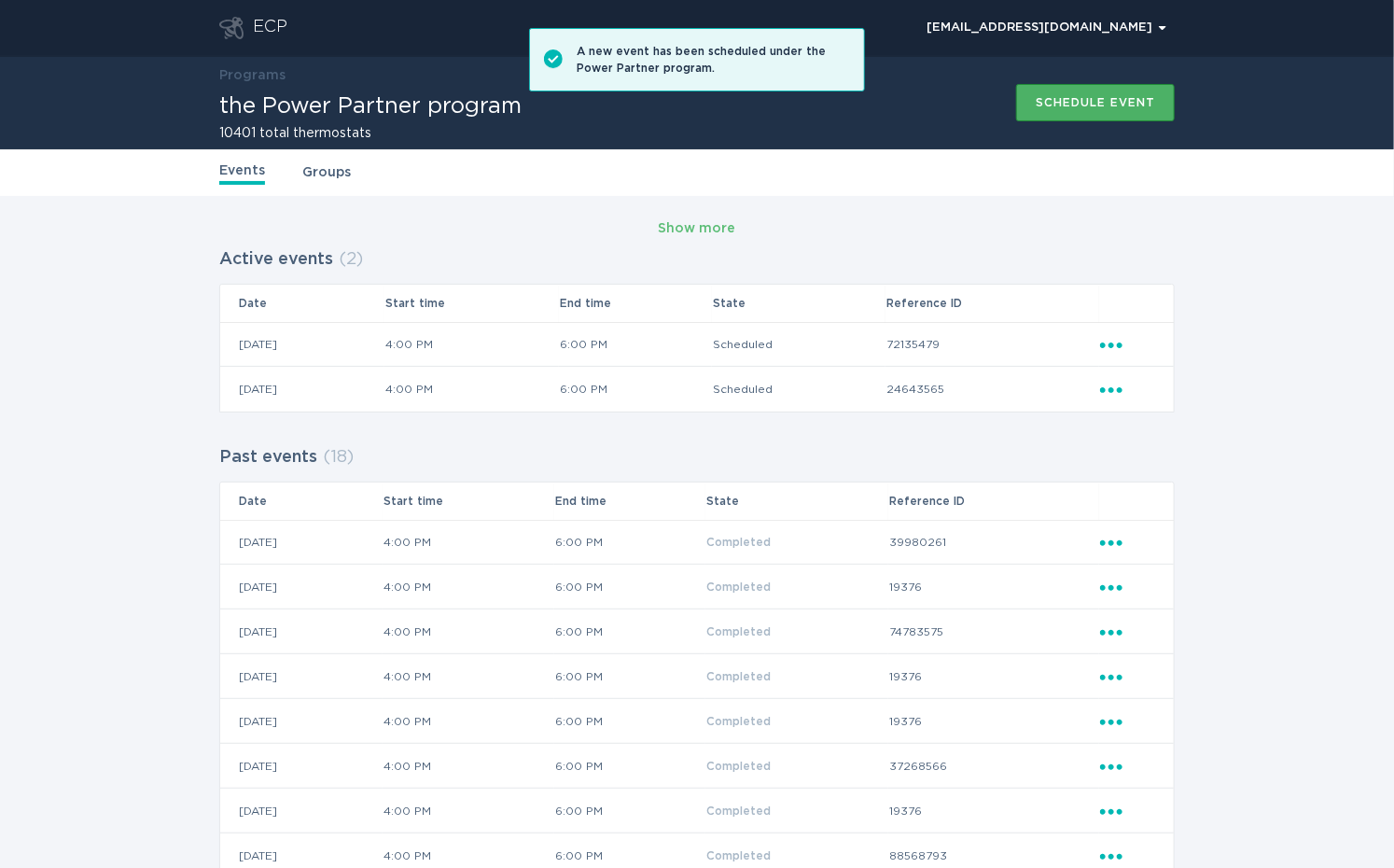
click at [1061, 110] on button "Schedule event" at bounding box center [1096, 103] width 159 height 38
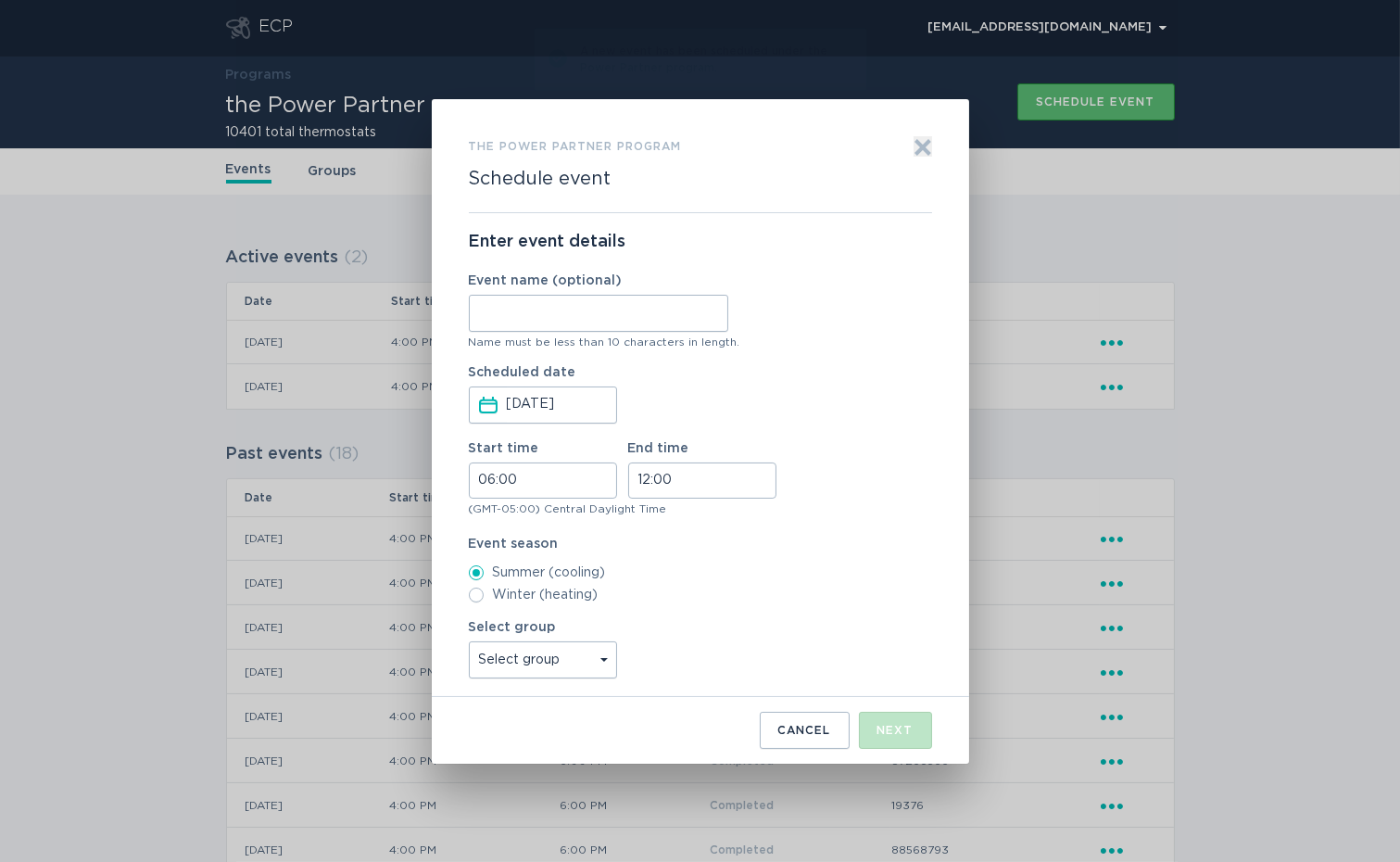
click at [672, 312] on input "Event name (optional)" at bounding box center [598, 313] width 260 height 38
type input "Agave"
click at [487, 477] on input "06:00" at bounding box center [543, 481] width 148 height 37
click at [496, 604] on li "16" at bounding box center [495, 610] width 51 height 22
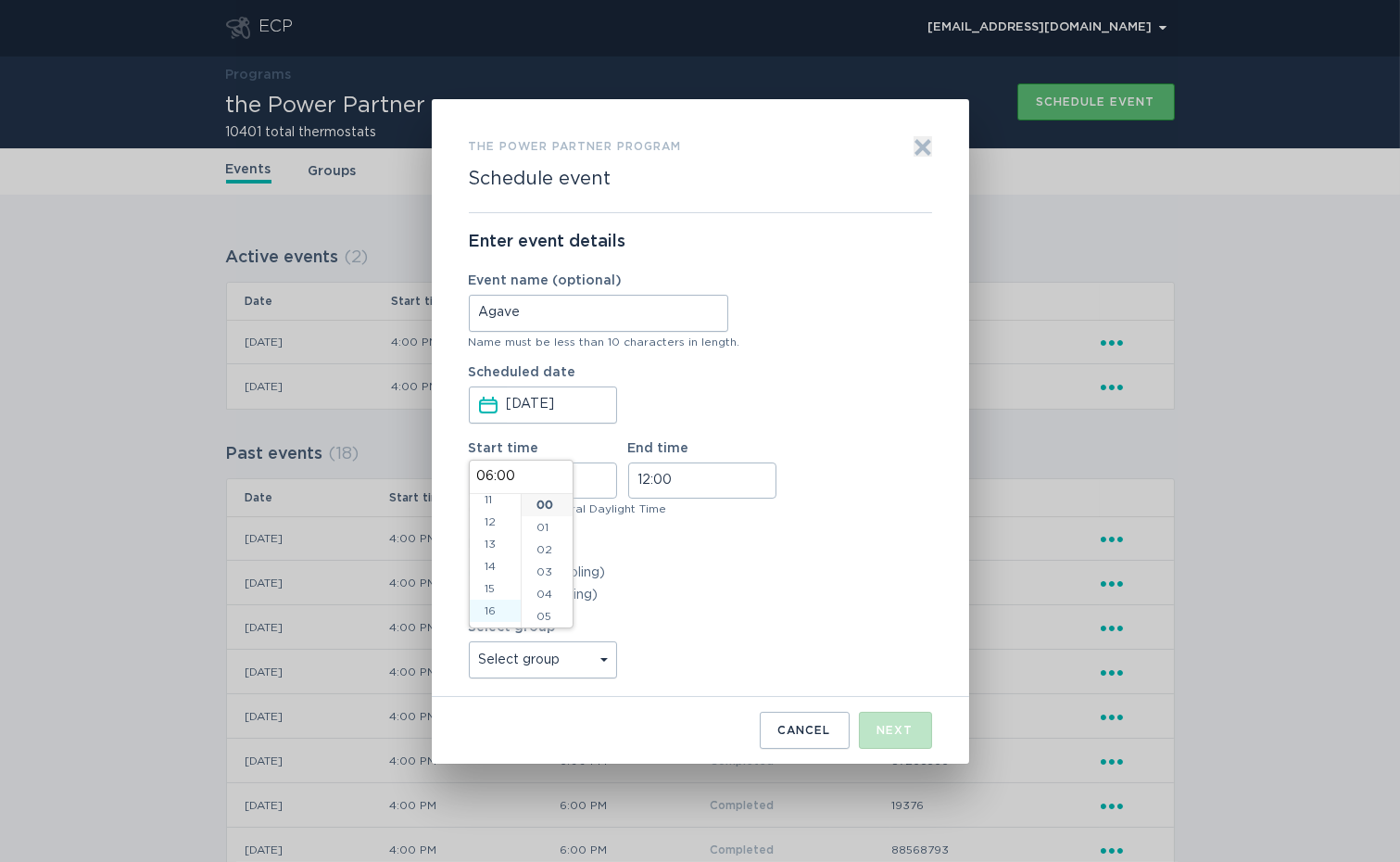
type input "16:00"
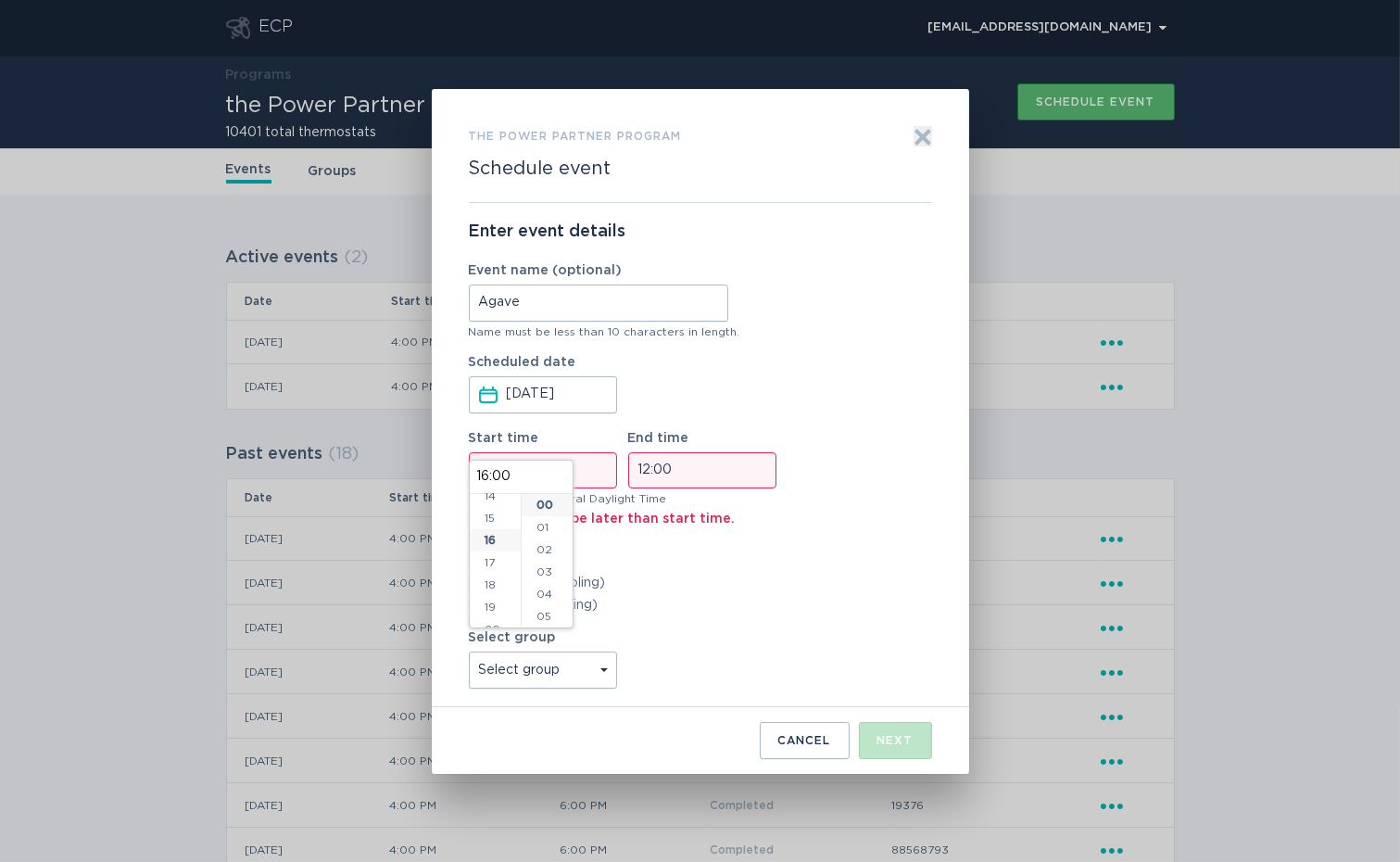
scroll to position [356, 0]
click at [642, 470] on input "12:00" at bounding box center [702, 470] width 148 height 37
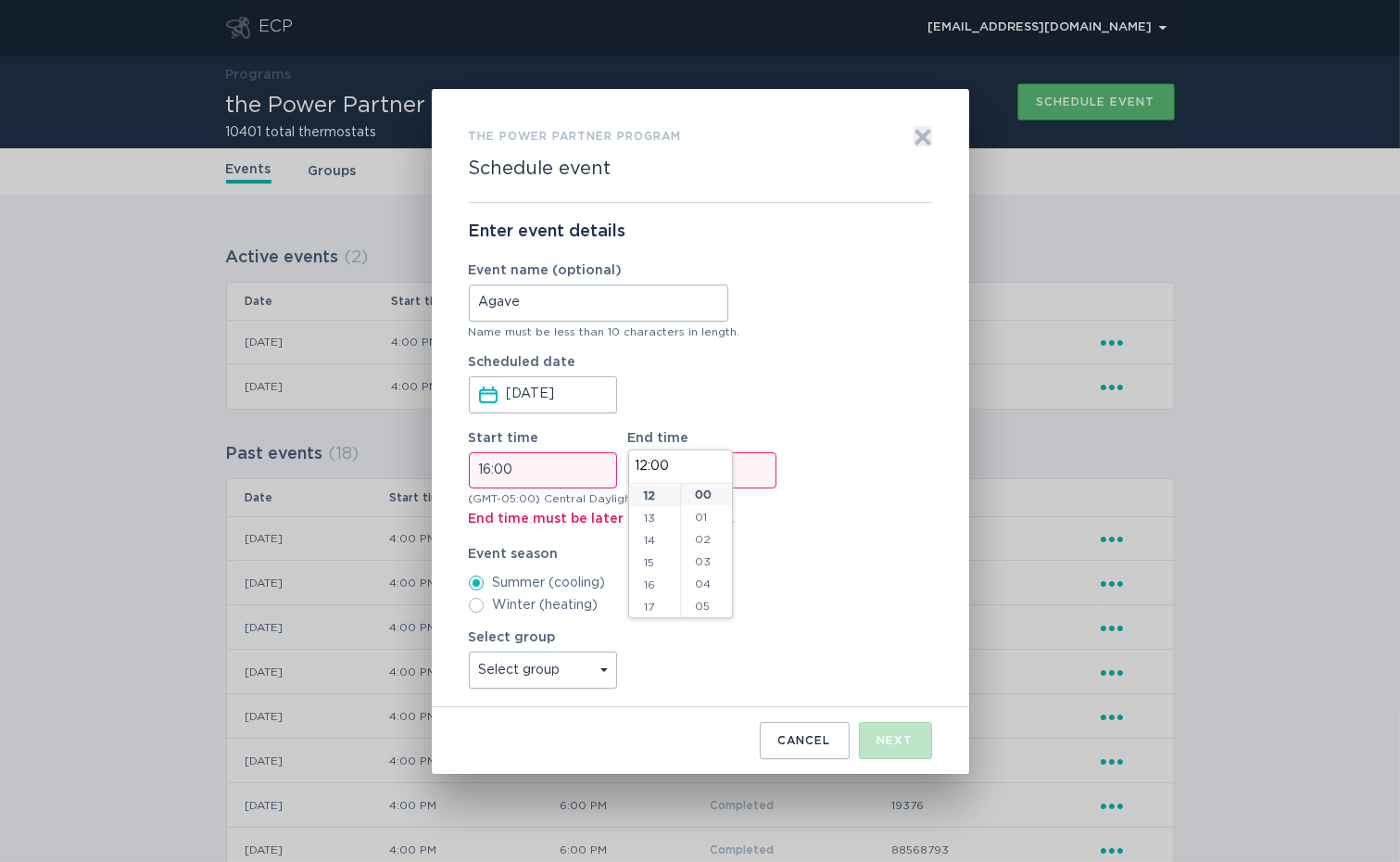
scroll to position [382, 0]
click at [651, 516] on li "18" at bounding box center [654, 513] width 51 height 22
type input "18:00"
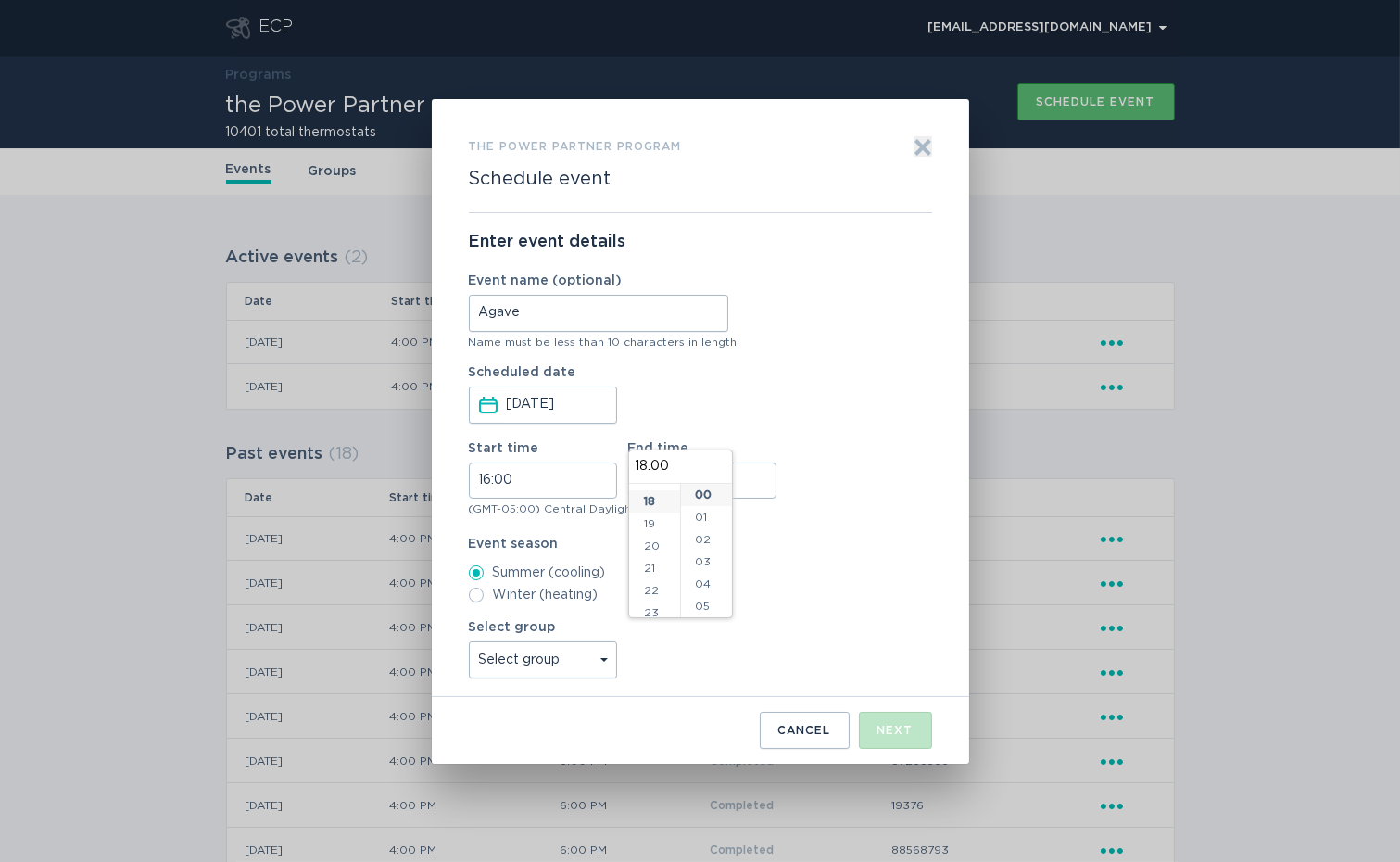
scroll to position [399, 0]
click at [823, 515] on div "Form to create an event" at bounding box center [700, 516] width 463 height 5
click at [613, 661] on select "Select group Whisper Hollow All thermostats High Point DND - Test DND - Pending…" at bounding box center [543, 659] width 148 height 38
select select "d4e68daaa0f24a49beb9002b841a67a6"
click at [469, 641] on select "Select group Whisper Hollow All thermostats High Point DND - Test DND - Pending…" at bounding box center [543, 659] width 148 height 38
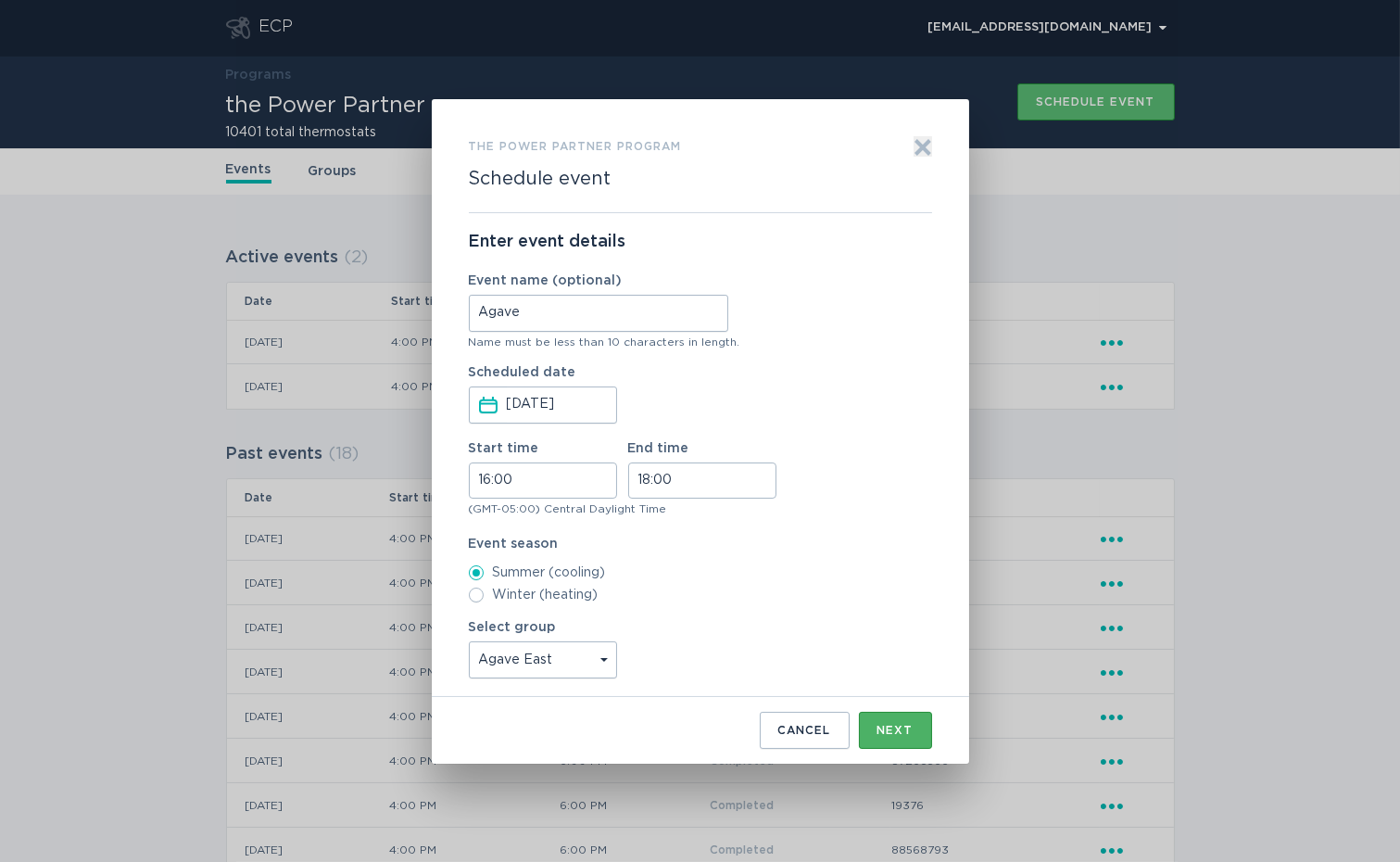
click at [881, 716] on button "Next" at bounding box center [896, 730] width 73 height 38
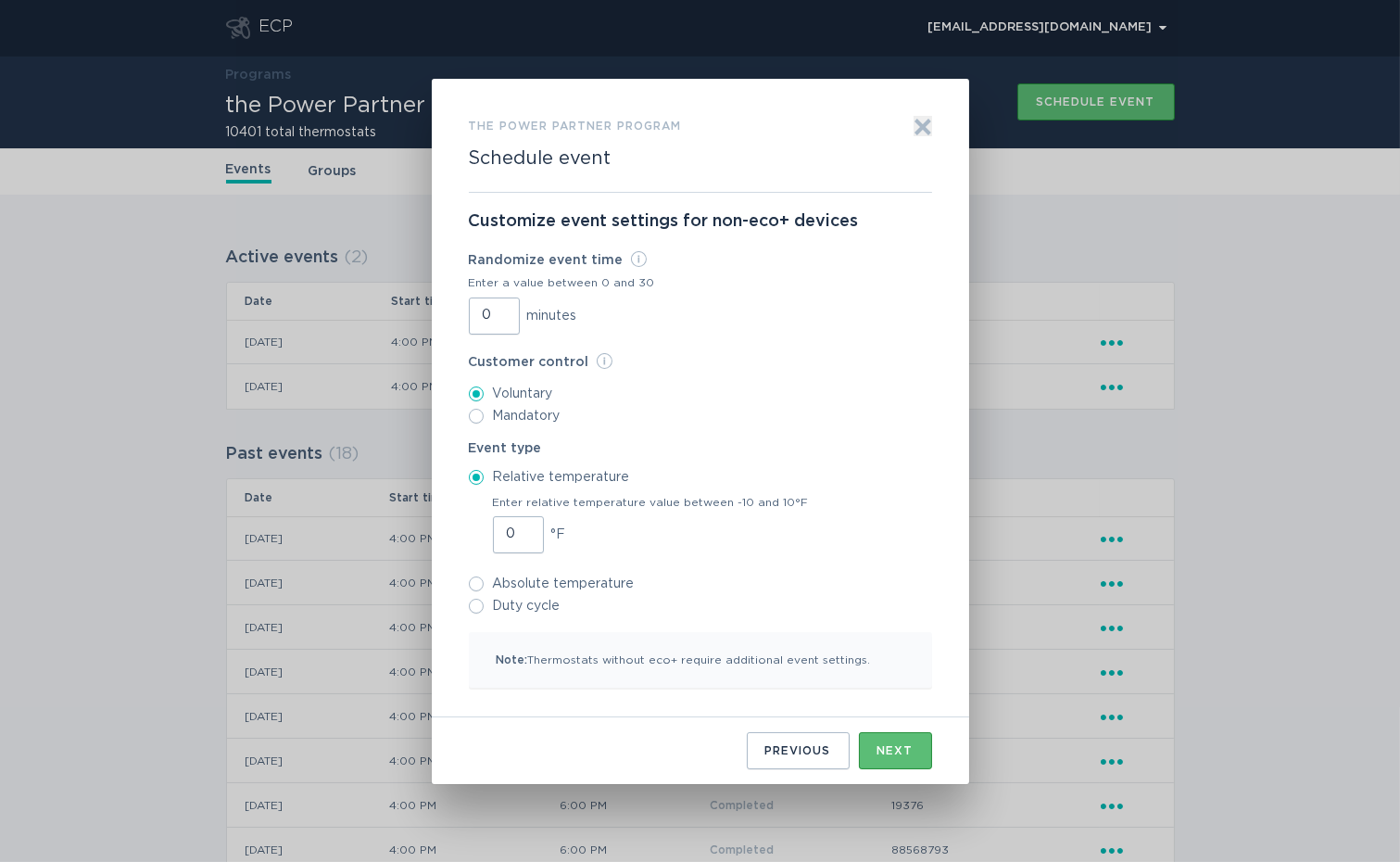
click at [482, 315] on input "0" at bounding box center [494, 316] width 51 height 38
type input "30"
click at [886, 738] on button "Next" at bounding box center [896, 750] width 73 height 38
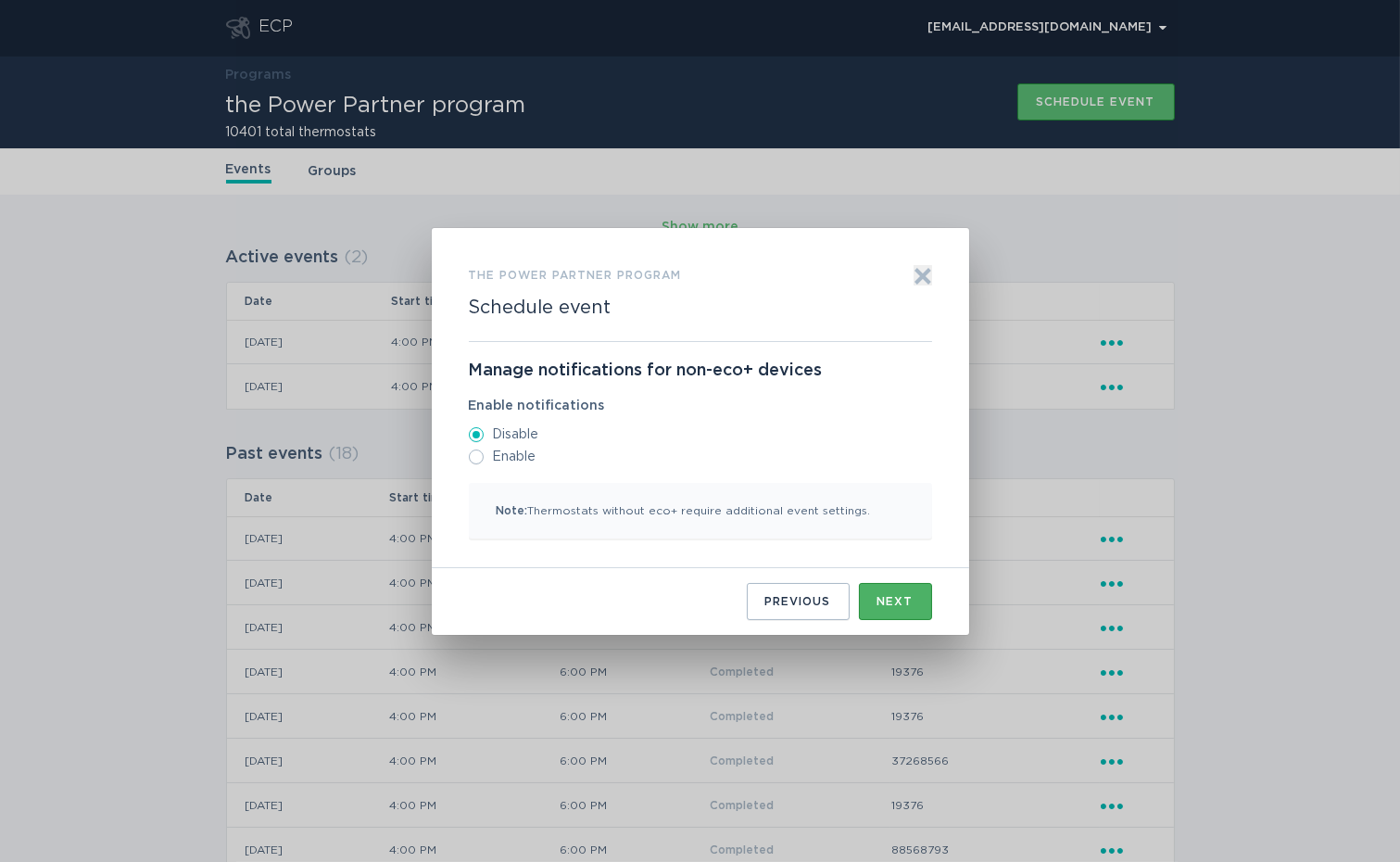
click at [883, 597] on div "Next" at bounding box center [896, 601] width 37 height 12
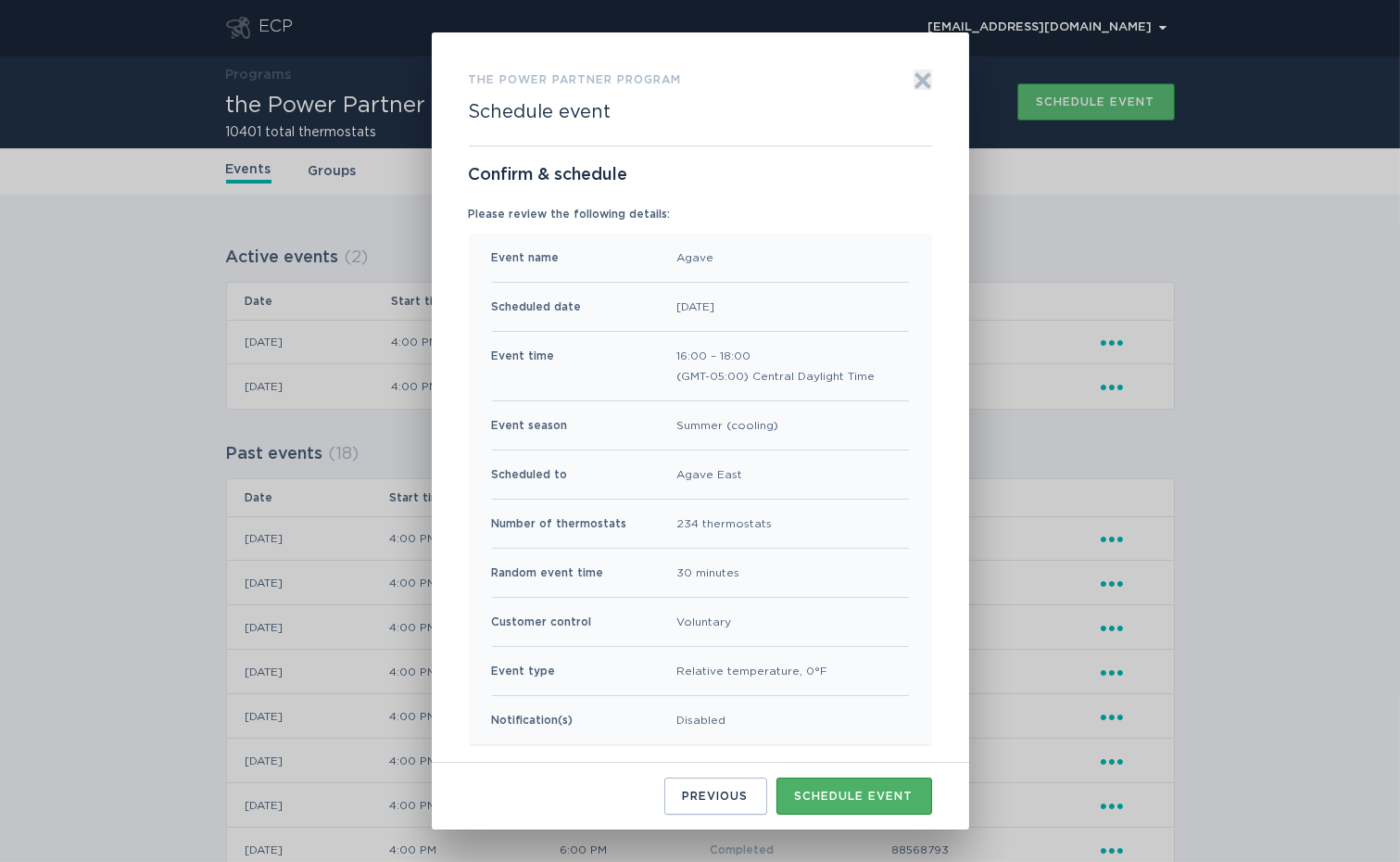
click at [848, 792] on div "Schedule event" at bounding box center [853, 796] width 118 height 12
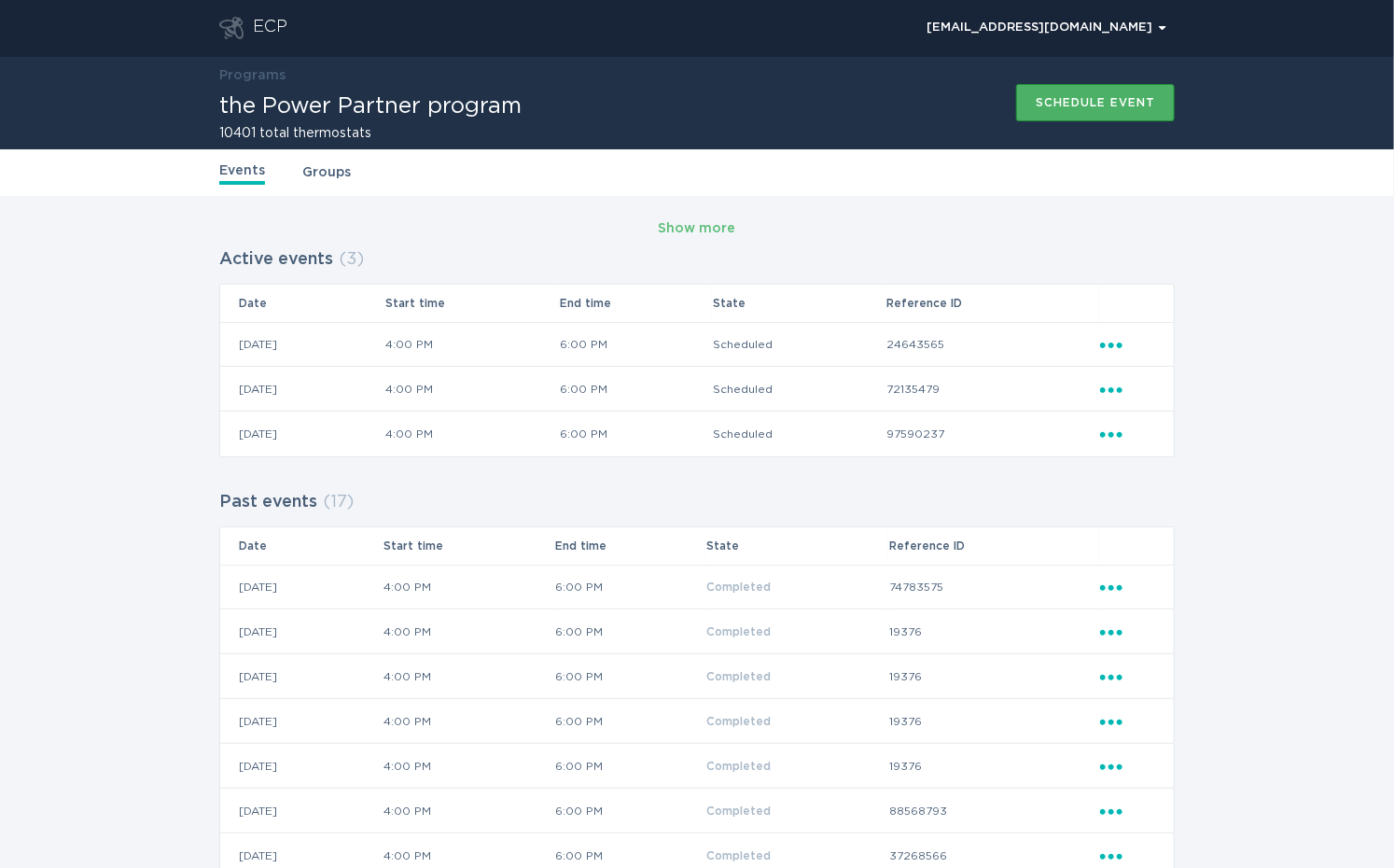
click at [1052, 103] on div "Schedule event" at bounding box center [1095, 103] width 119 height 12
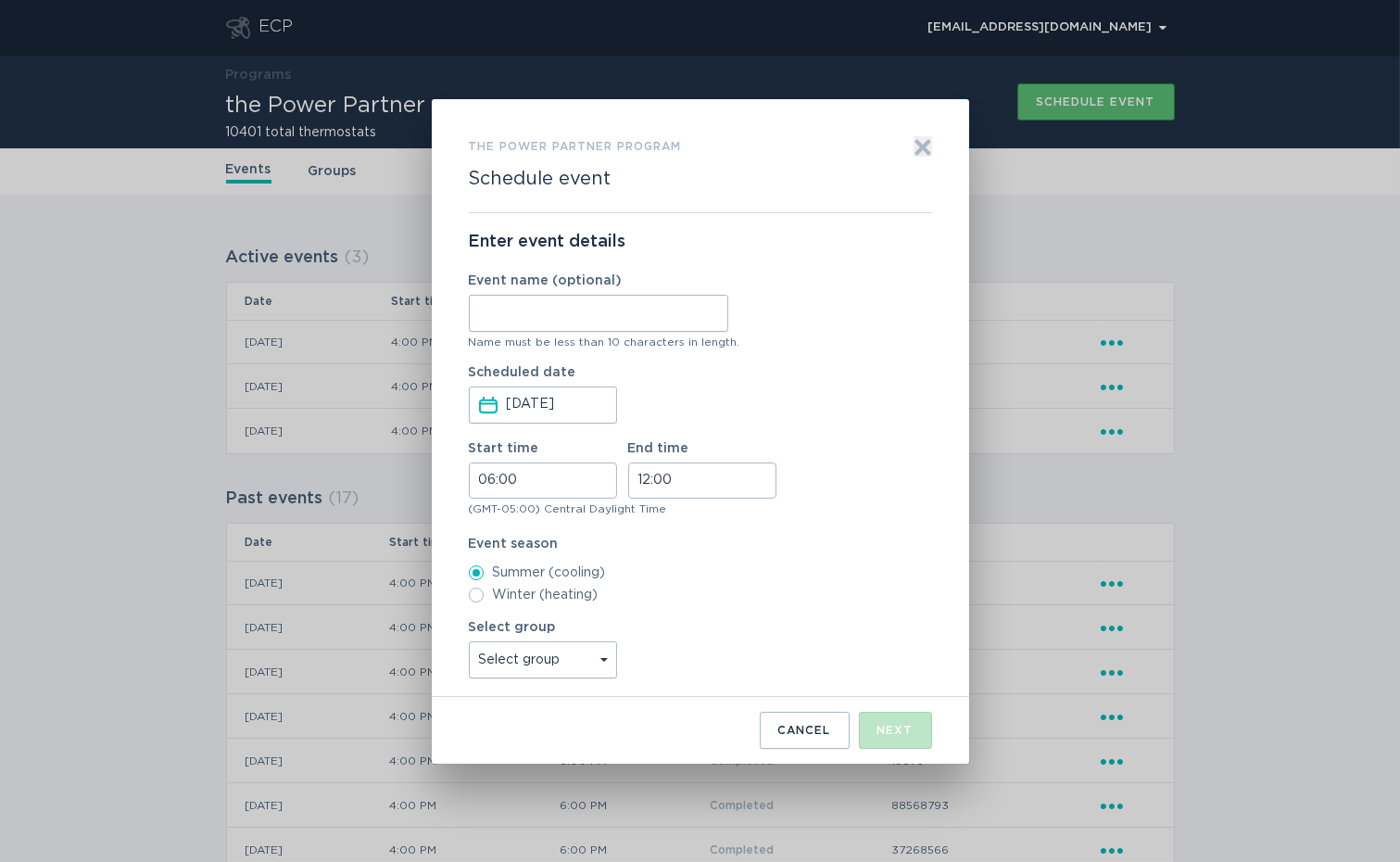
click at [673, 315] on input "Event name (optional)" at bounding box center [598, 313] width 260 height 38
click at [695, 313] on input "Event name (optional)" at bounding box center [598, 313] width 260 height 38
type input "High Point"
click at [470, 472] on input "06:00" at bounding box center [543, 481] width 148 height 37
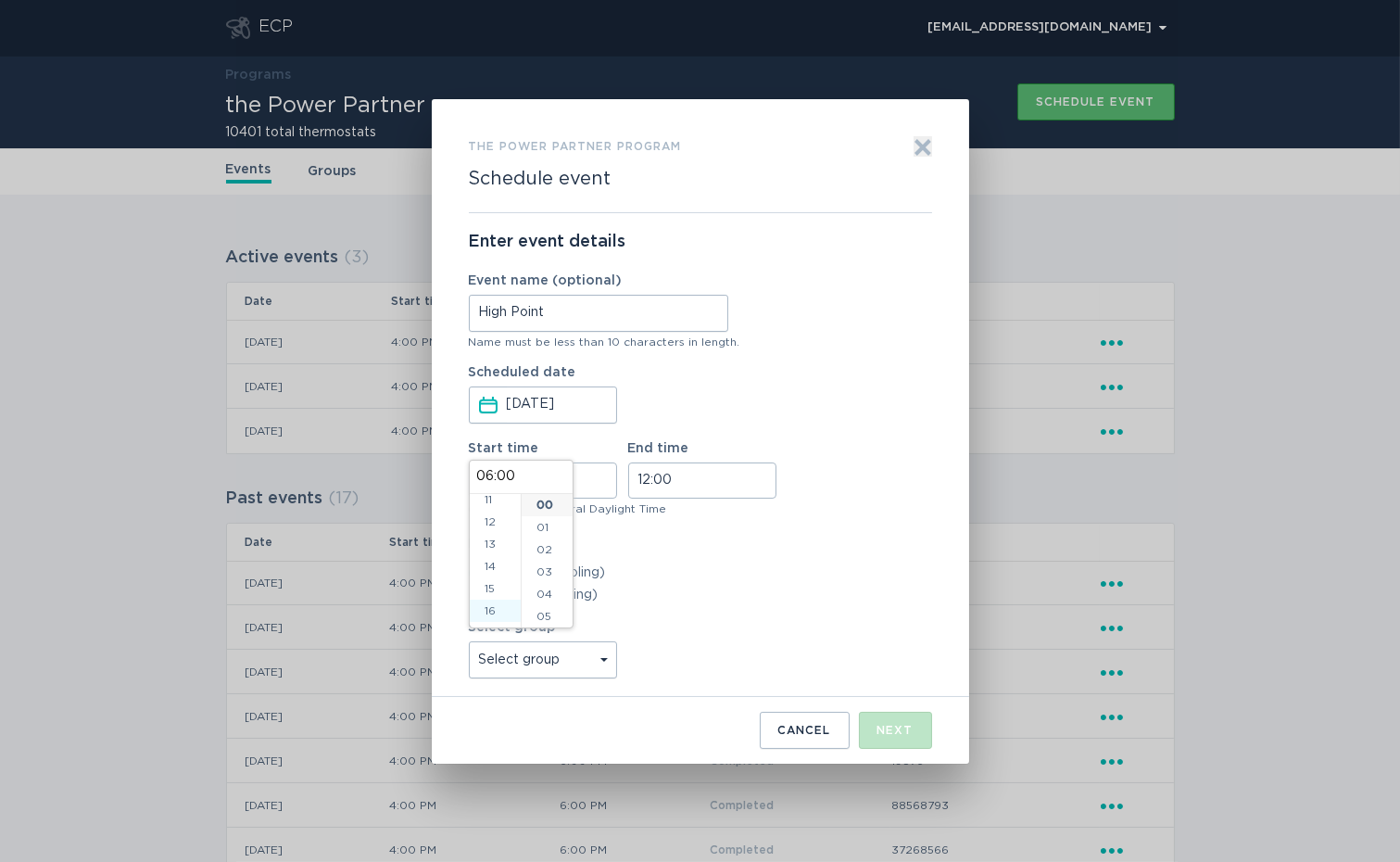
click at [492, 613] on li "16" at bounding box center [495, 610] width 51 height 22
type input "16:00"
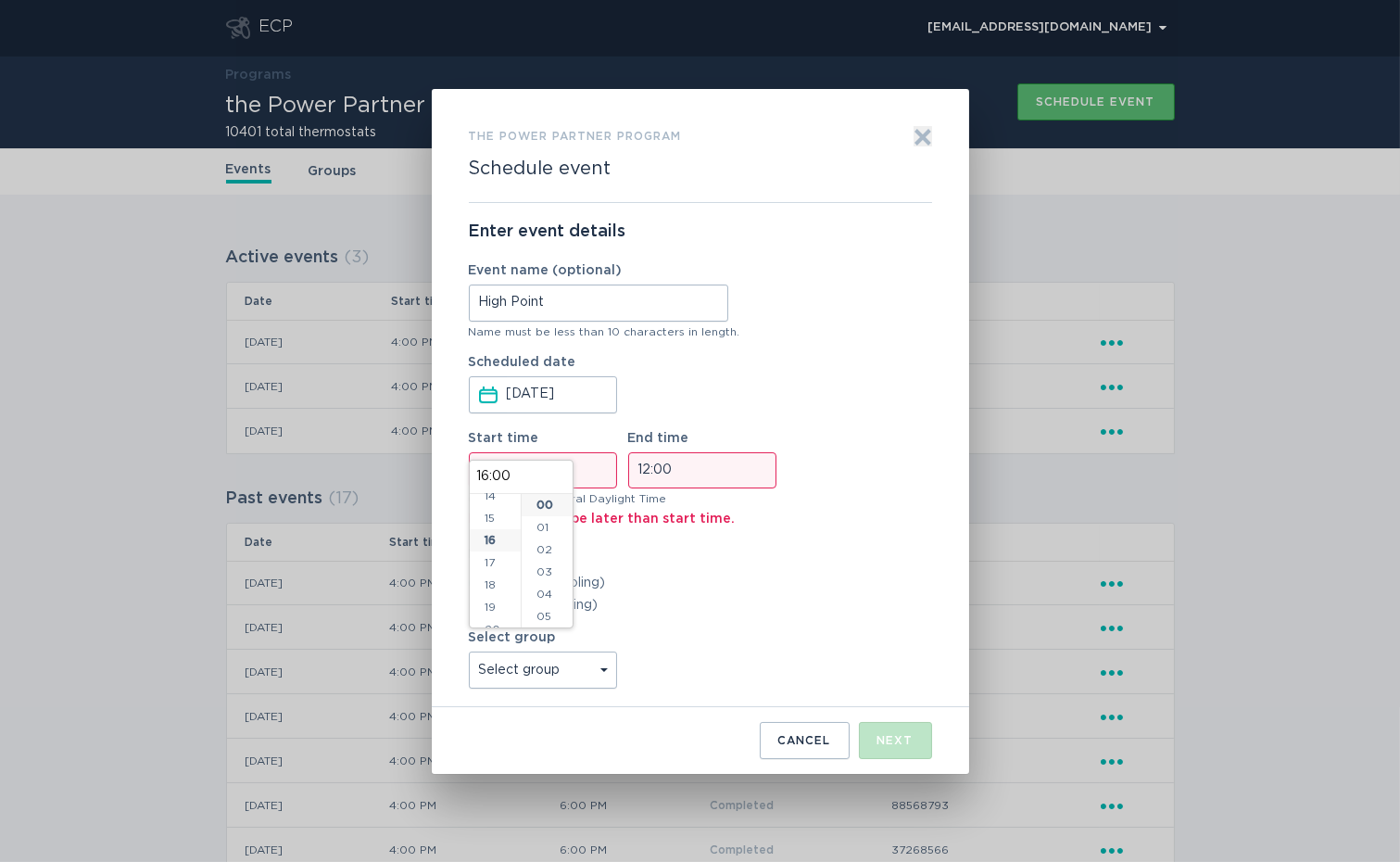
scroll to position [356, 0]
click at [644, 475] on input "12:00" at bounding box center [702, 470] width 148 height 37
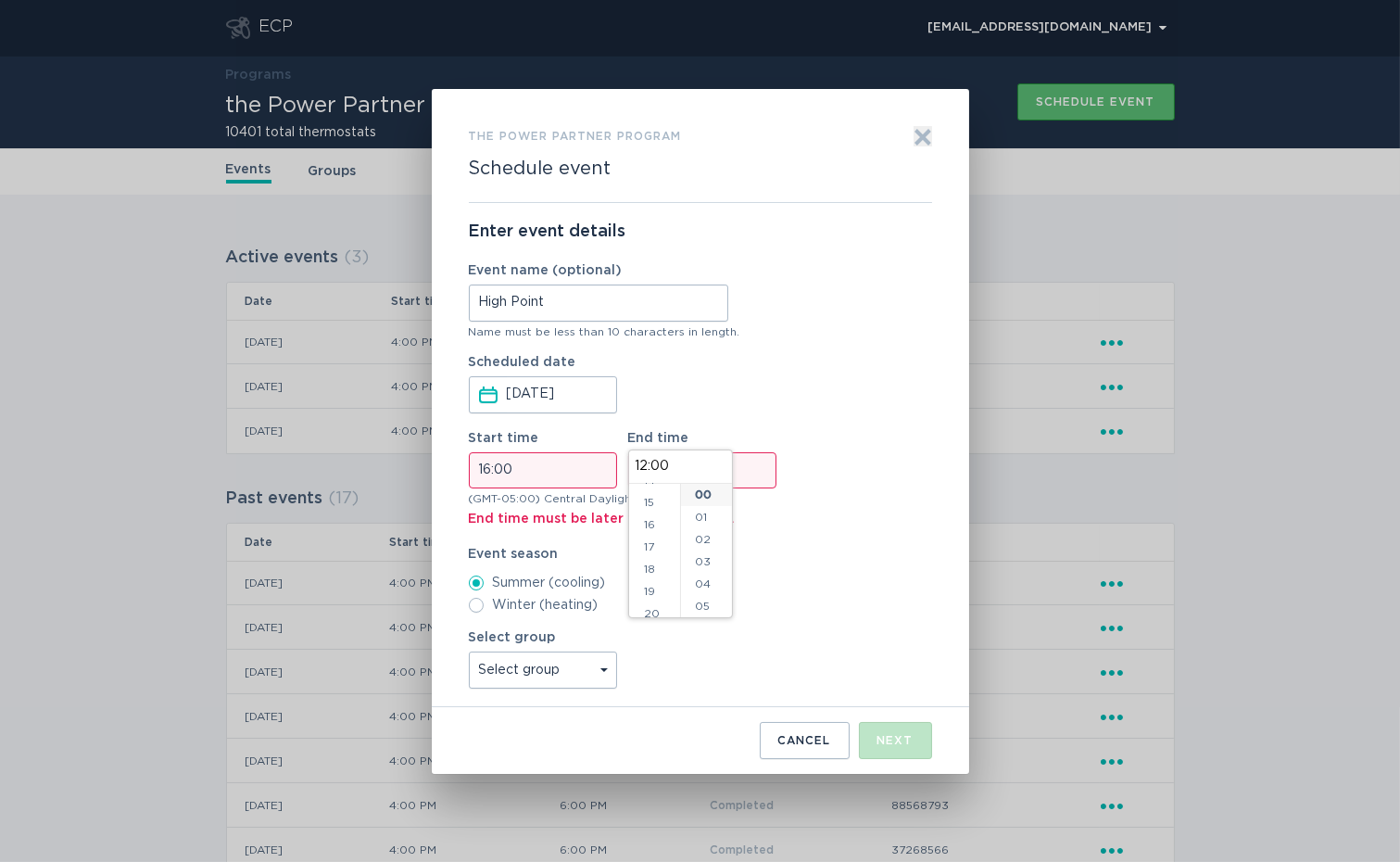
scroll to position [382, 0]
click at [653, 517] on li "18" at bounding box center [654, 513] width 51 height 22
type input "18:00"
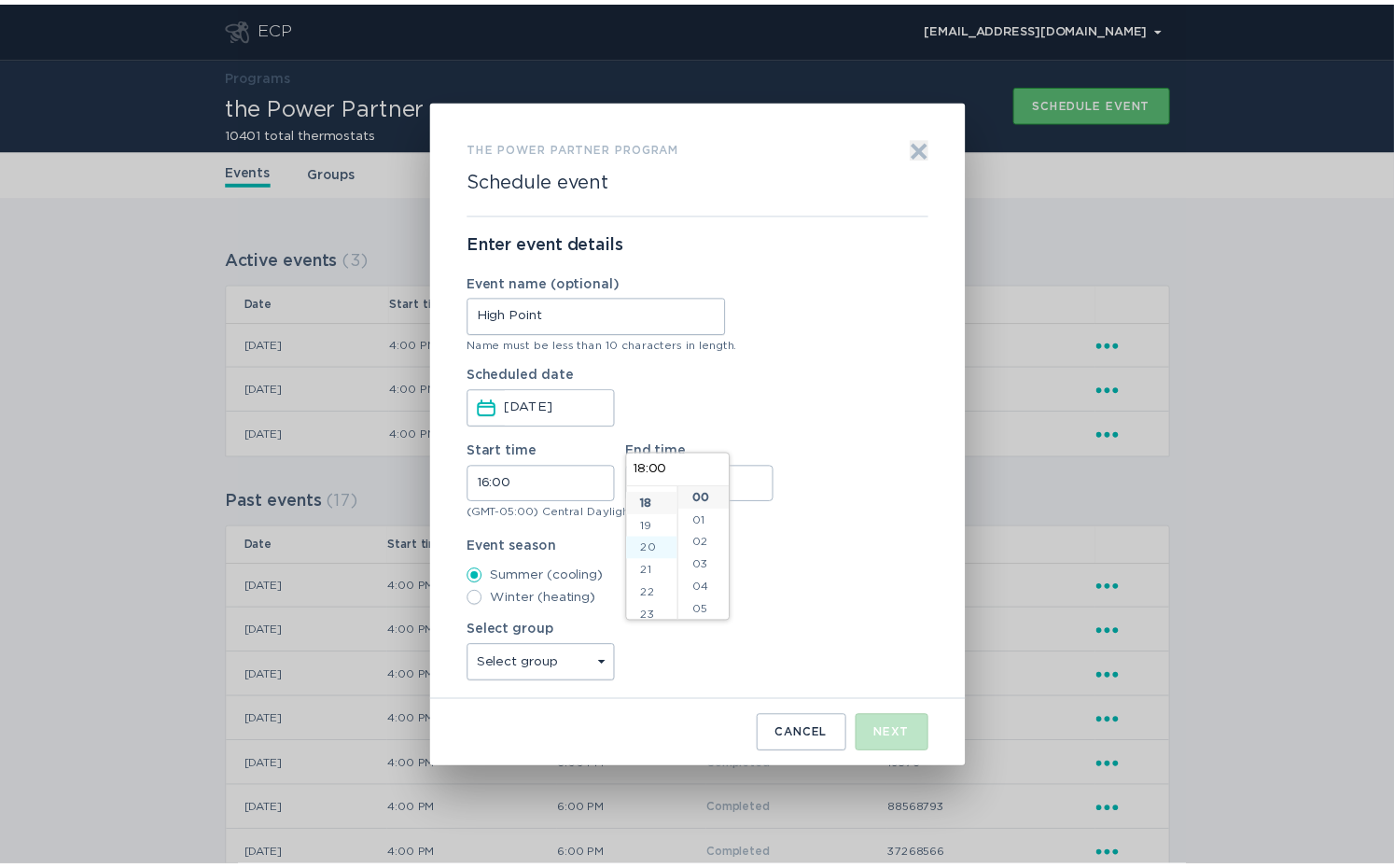
scroll to position [402, 0]
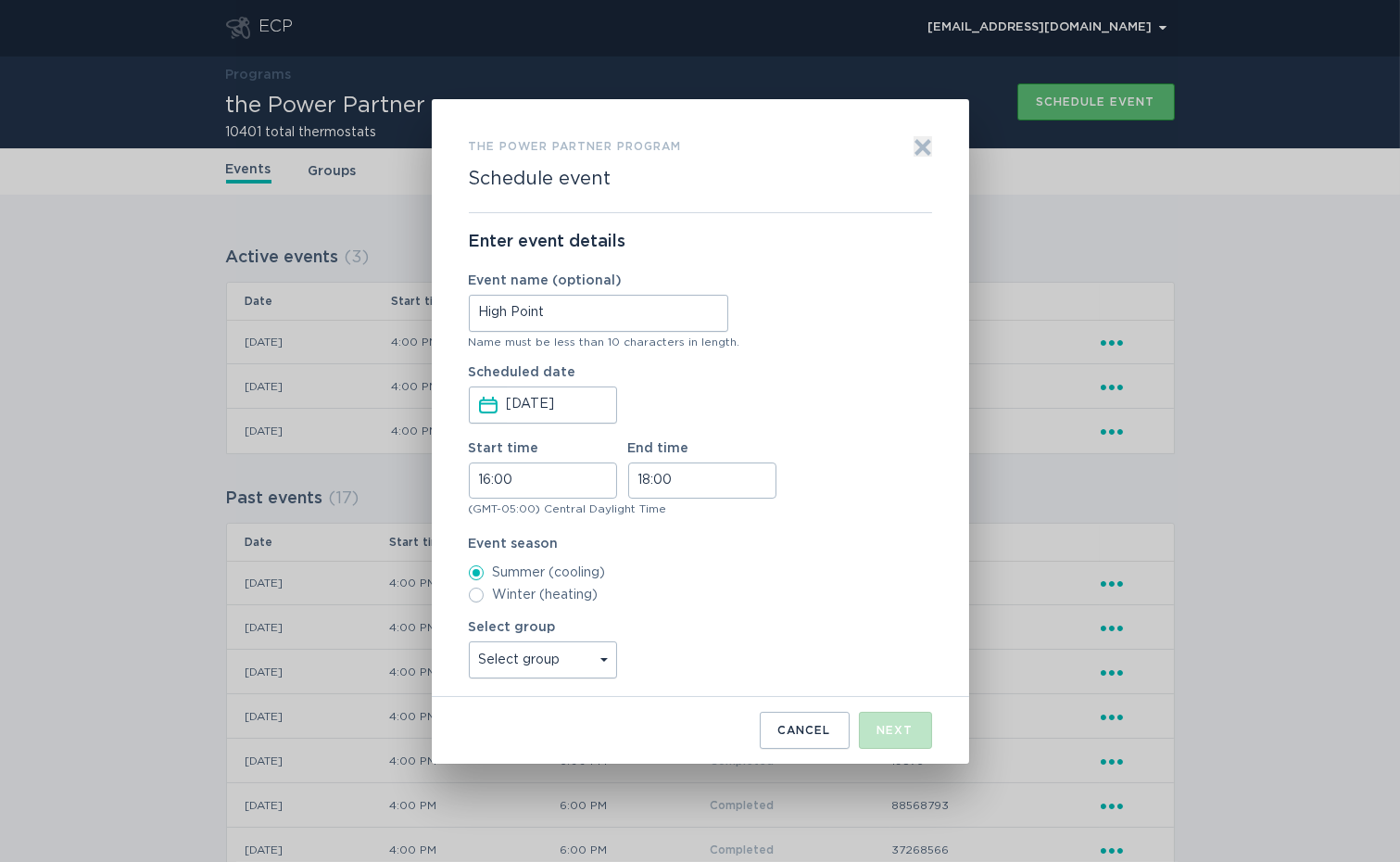
click at [534, 652] on select "Select group Whisper Hollow All thermostats High Point DND - Test DND - Pending…" at bounding box center [543, 659] width 148 height 38
select select "3124351f5c3d4c9295d2153e43e32fc4"
click at [469, 641] on select "Select group Whisper Hollow All thermostats High Point DND - Test DND - Pending…" at bounding box center [543, 659] width 148 height 38
click at [894, 725] on div "Next" at bounding box center [896, 730] width 37 height 12
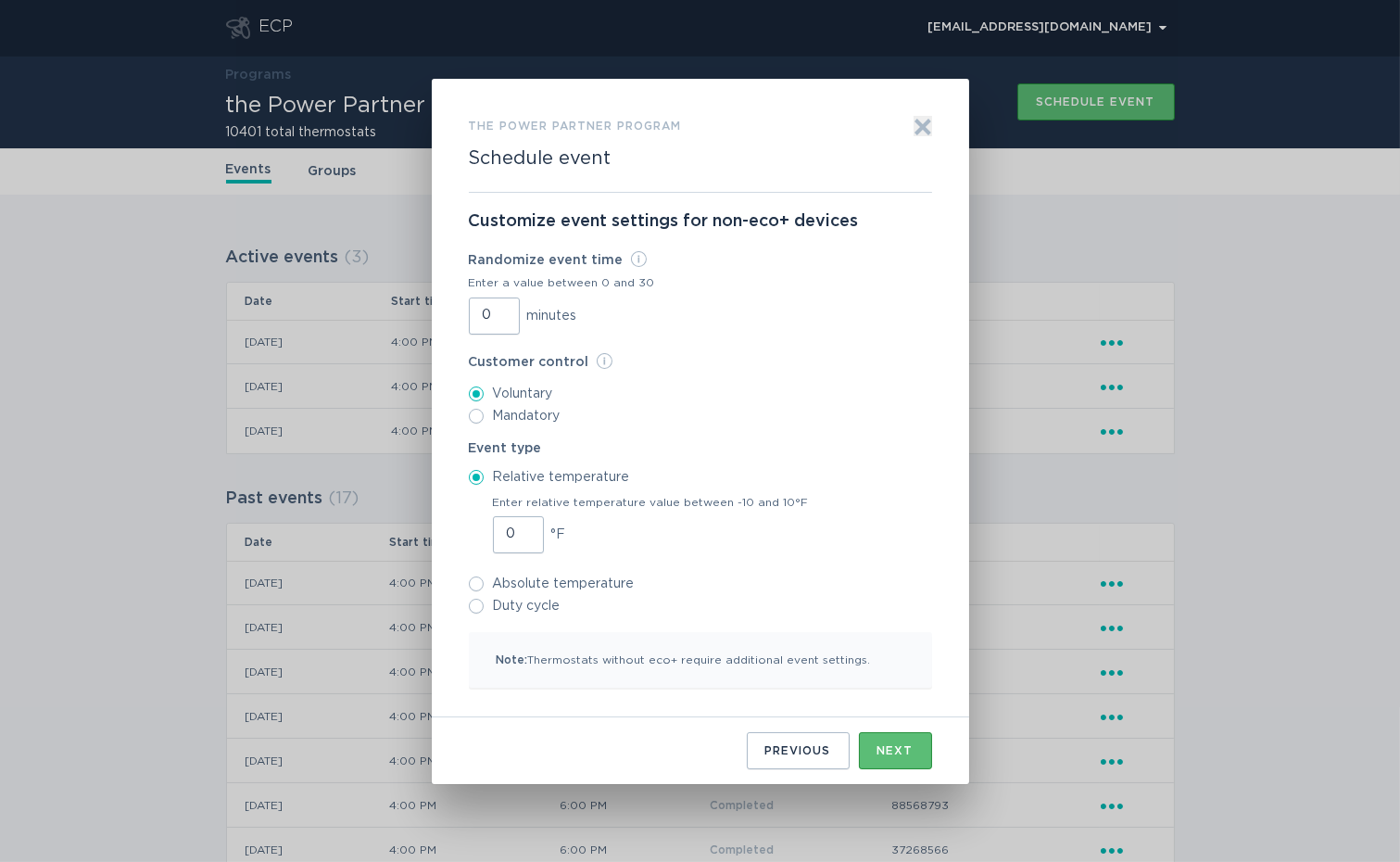
click at [484, 313] on input "0" at bounding box center [494, 316] width 51 height 38
type input "30"
click at [878, 746] on div "Next" at bounding box center [896, 750] width 37 height 12
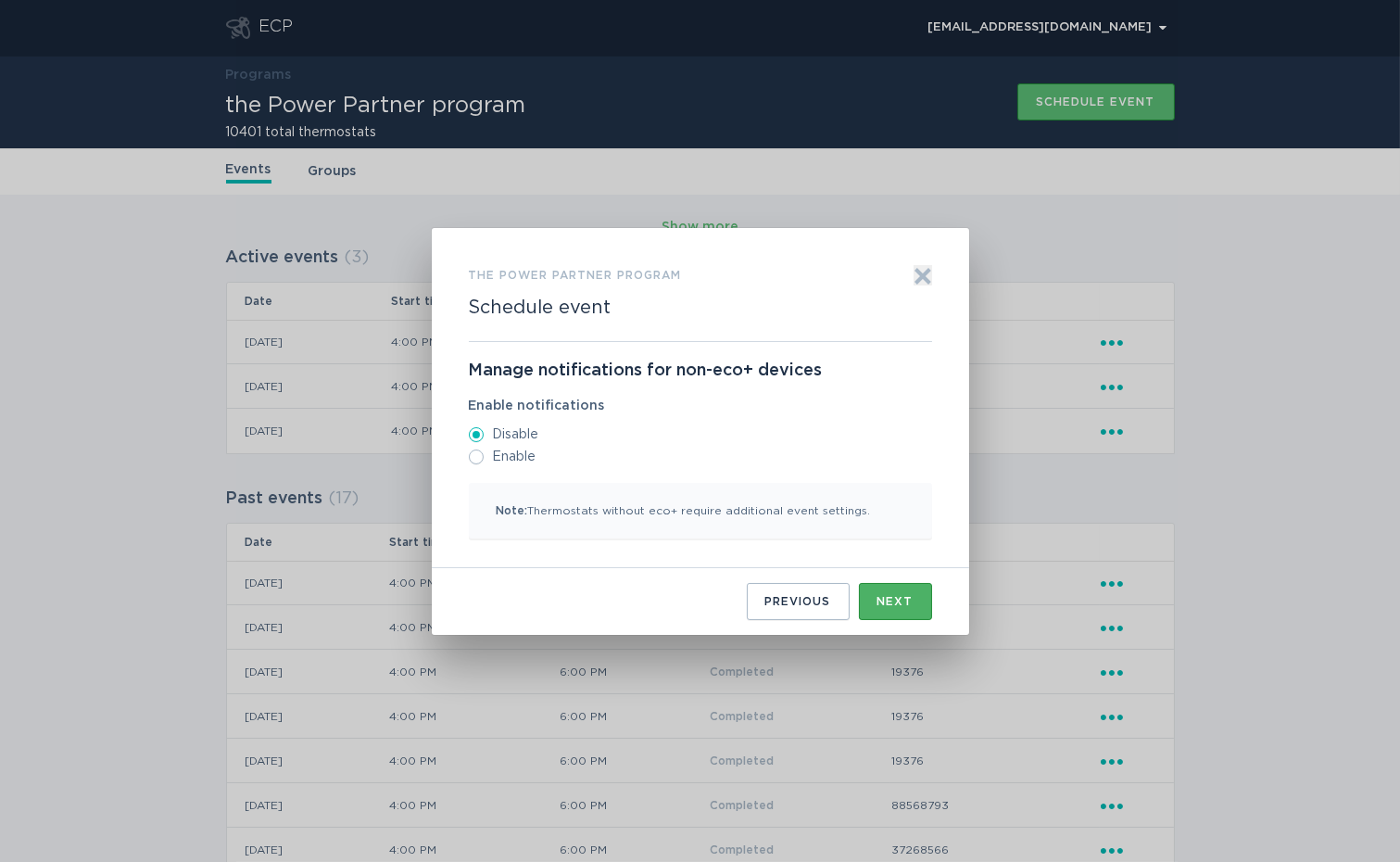
click at [872, 596] on button "Next" at bounding box center [896, 601] width 73 height 38
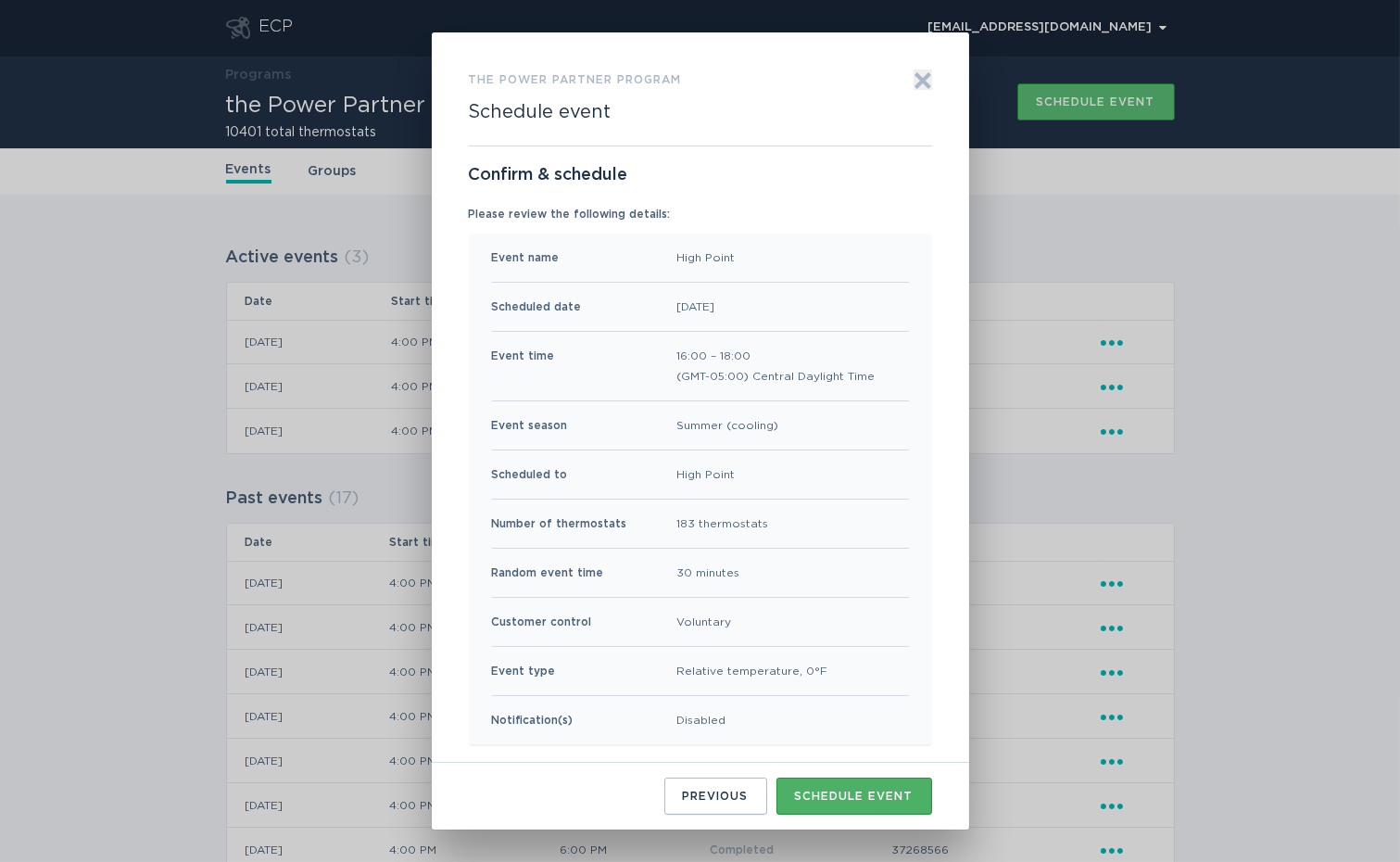
click at [855, 790] on div "Schedule event" at bounding box center [853, 796] width 118 height 12
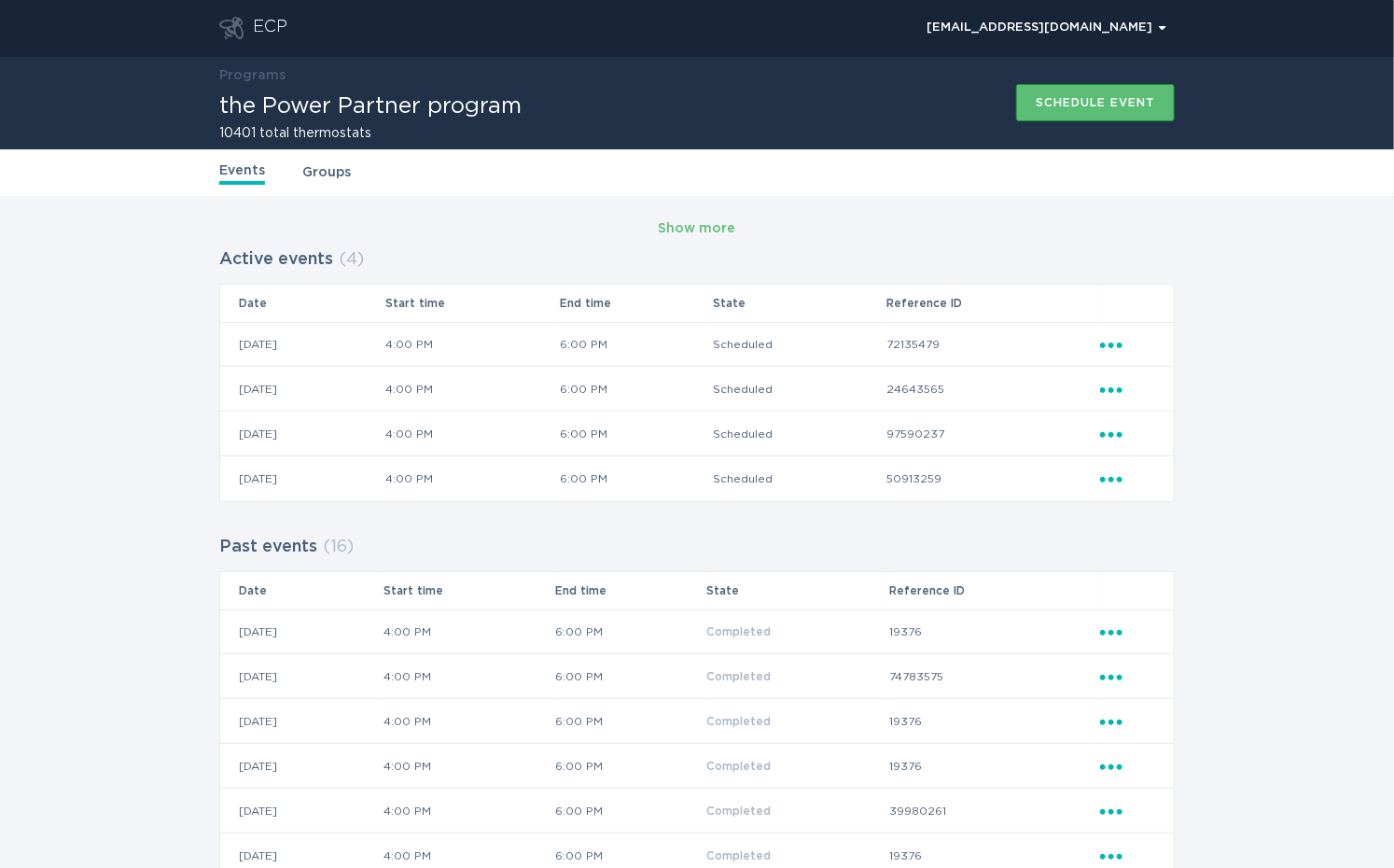
click at [1322, 341] on div "Show more Active events ( 4 ) Date Start time End time State Reference ID 18 / …" at bounding box center [697, 784] width 1394 height 1177
